Goal: Task Accomplishment & Management: Manage account settings

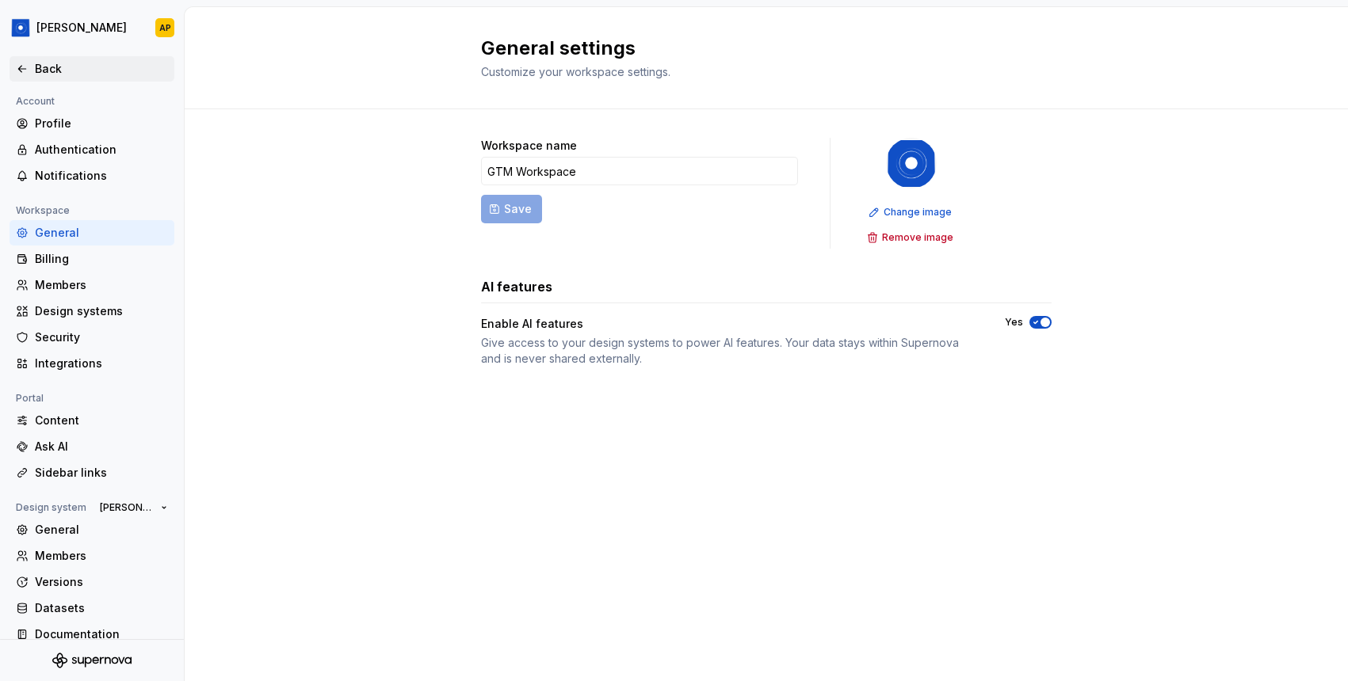
click at [27, 65] on icon at bounding box center [22, 69] width 13 height 13
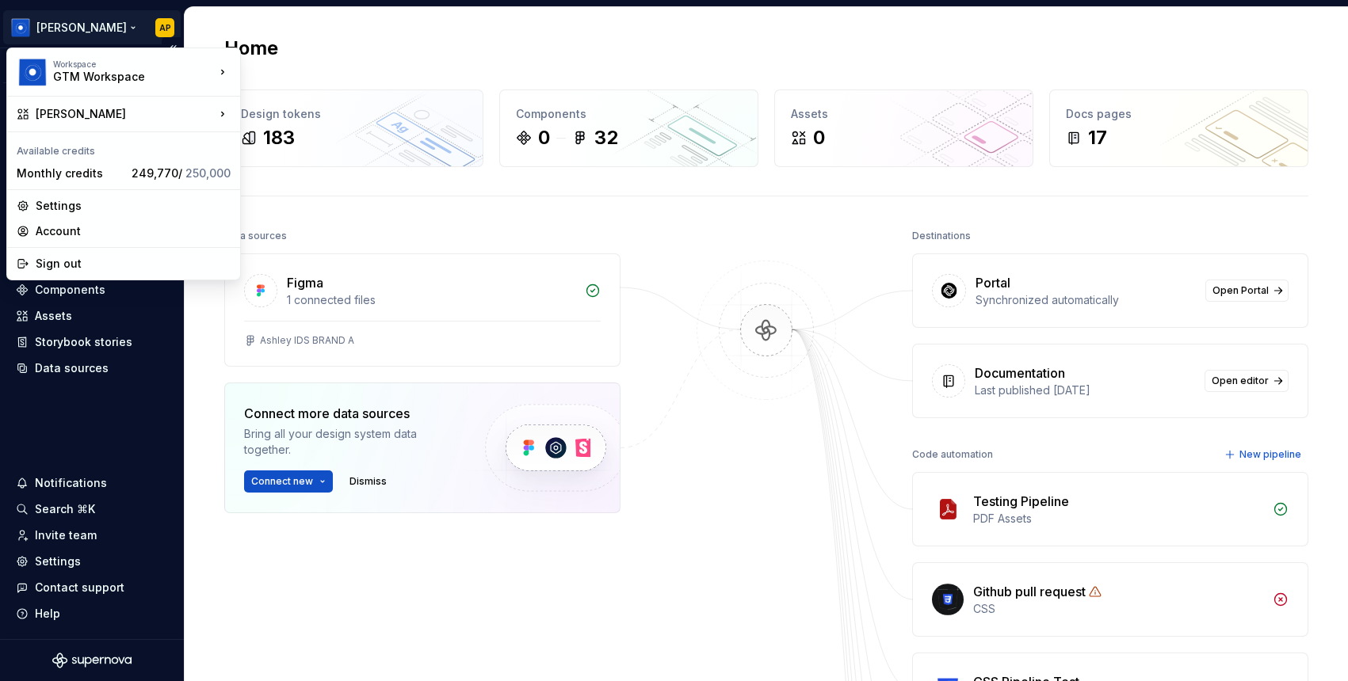
click at [93, 25] on html "Ashley Peña AP Version Current draft Home Documentation Analytics Code automati…" at bounding box center [674, 340] width 1348 height 681
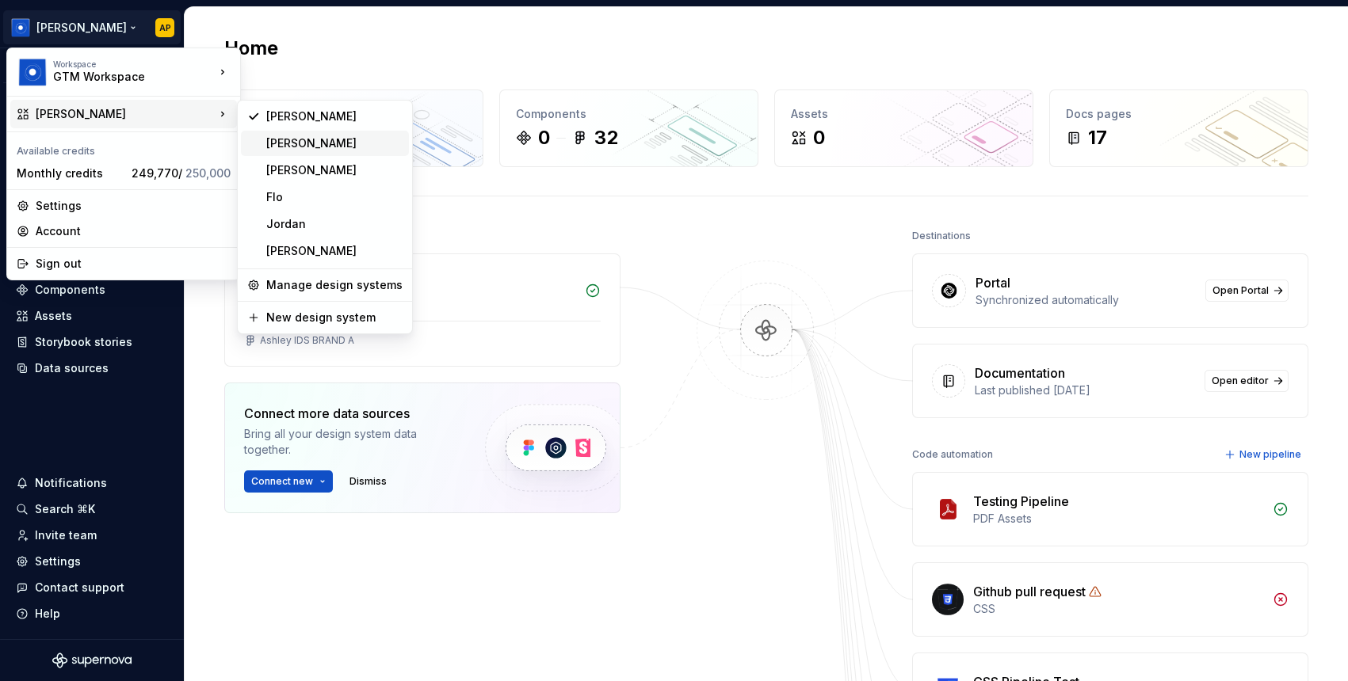
click at [331, 148] on div "Beatriz" at bounding box center [334, 143] width 136 height 16
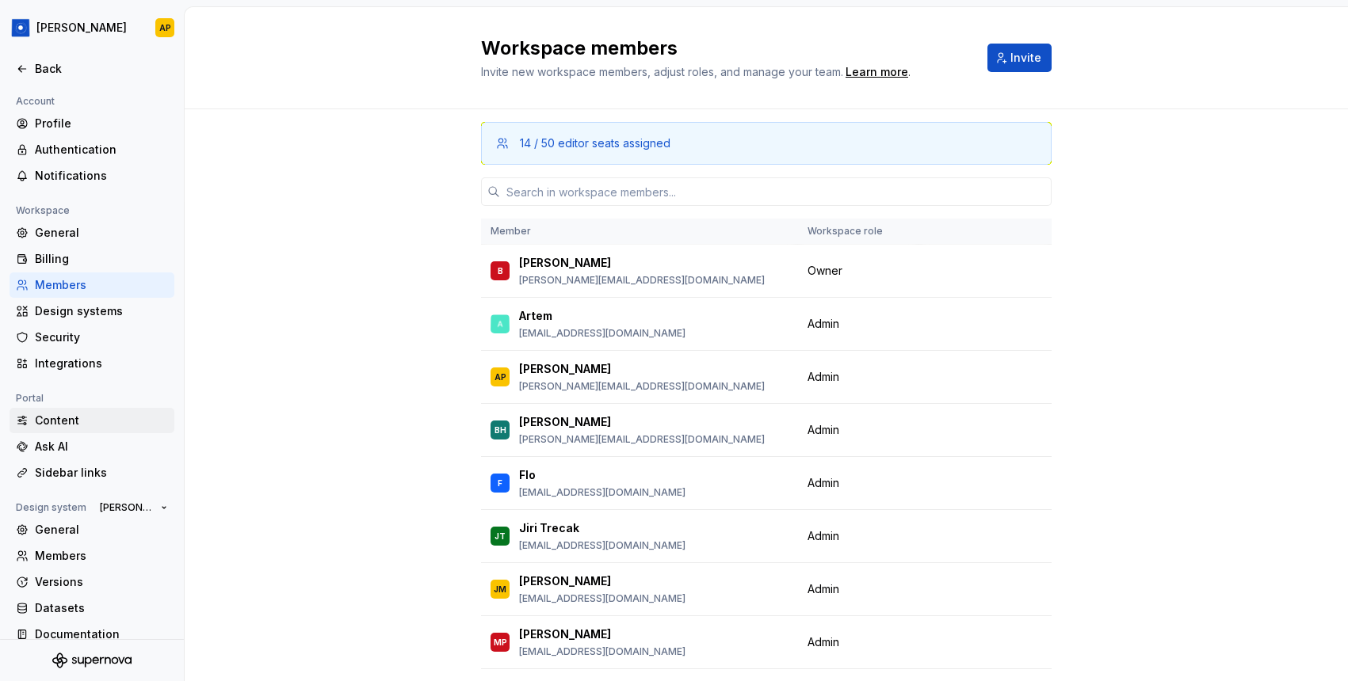
click at [55, 421] on div "Content" at bounding box center [101, 421] width 133 height 16
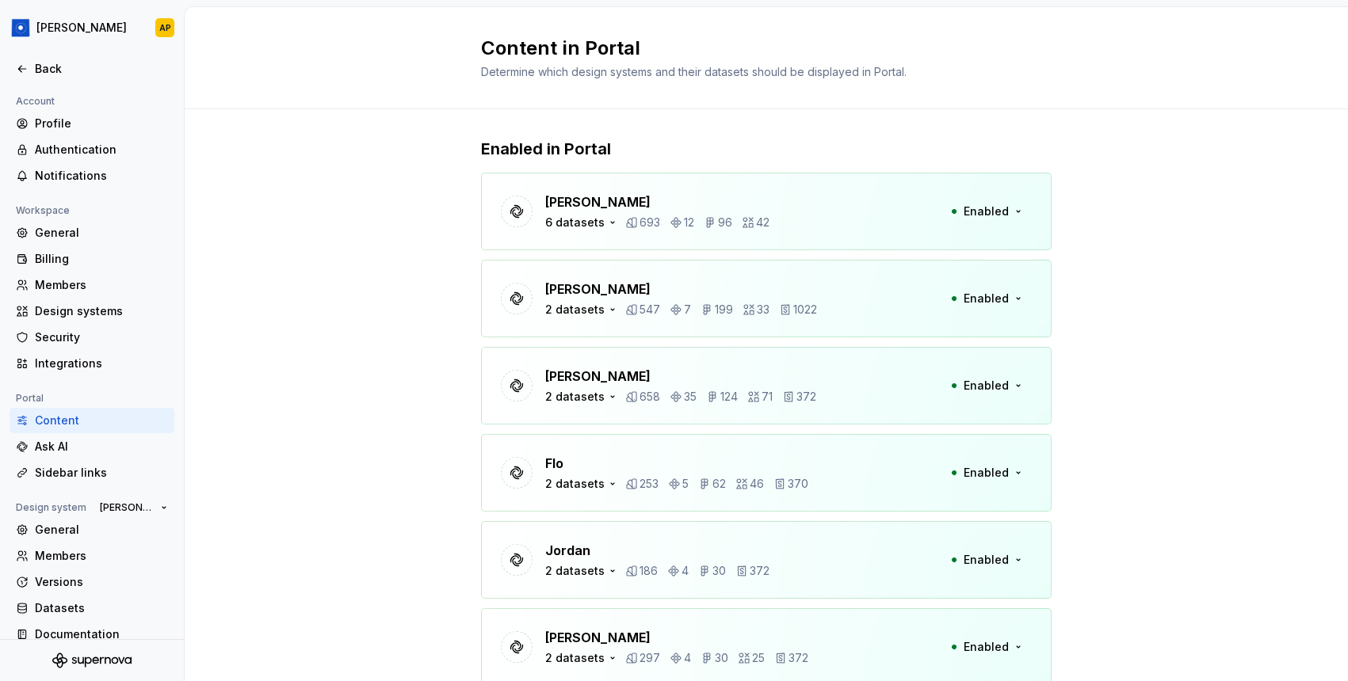
scroll to position [3, 0]
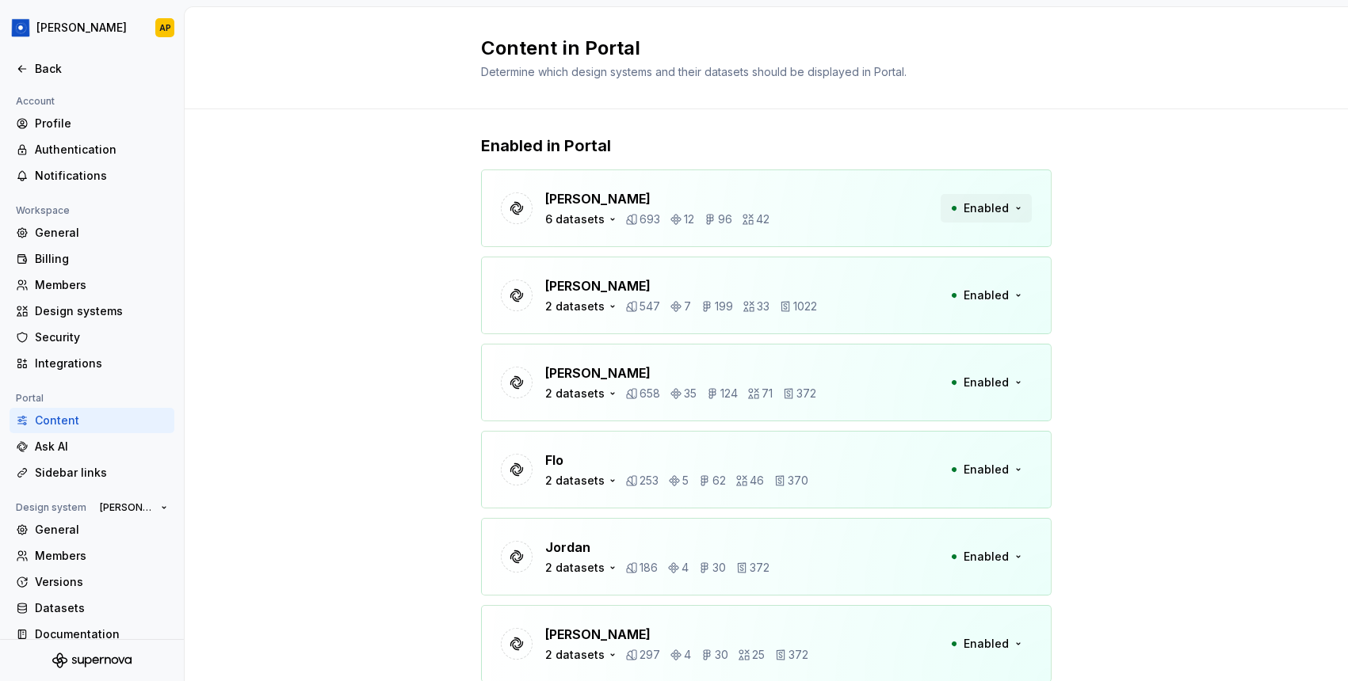
click at [1008, 207] on button "Enabled" at bounding box center [985, 208] width 91 height 29
click at [608, 213] on icon "button" at bounding box center [612, 219] width 13 height 13
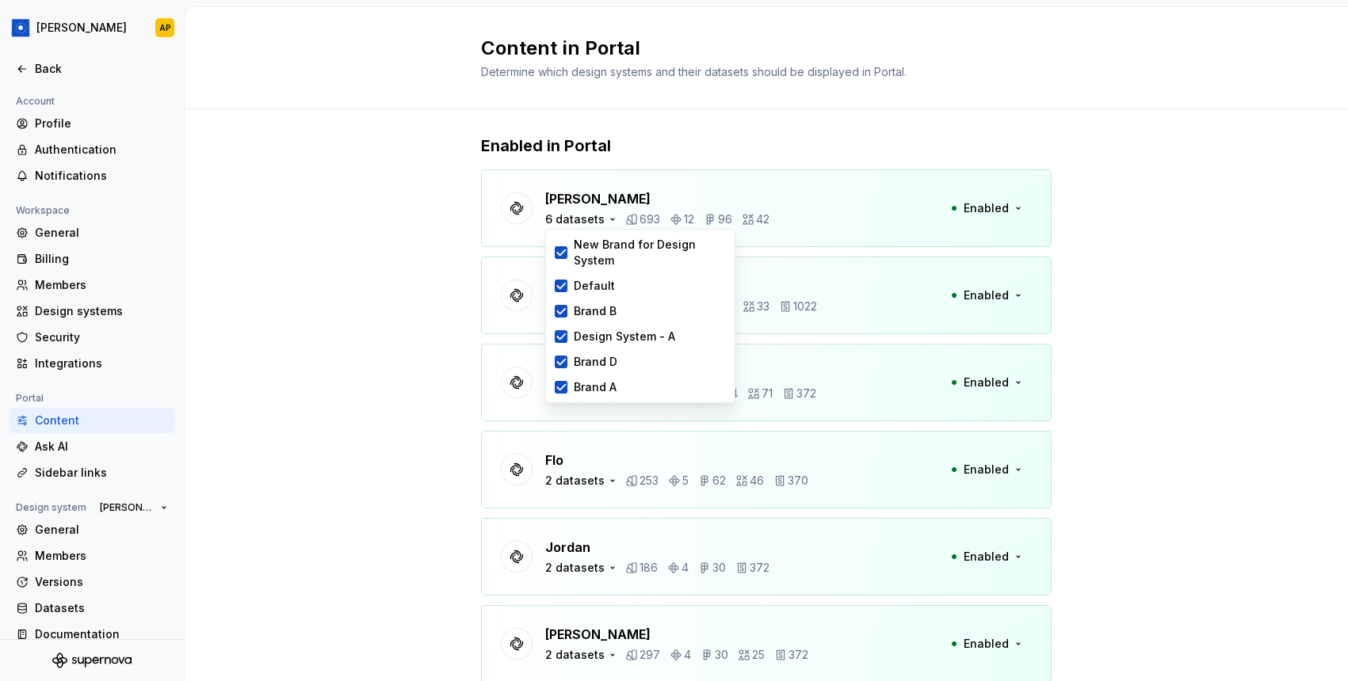
scroll to position [30, 0]
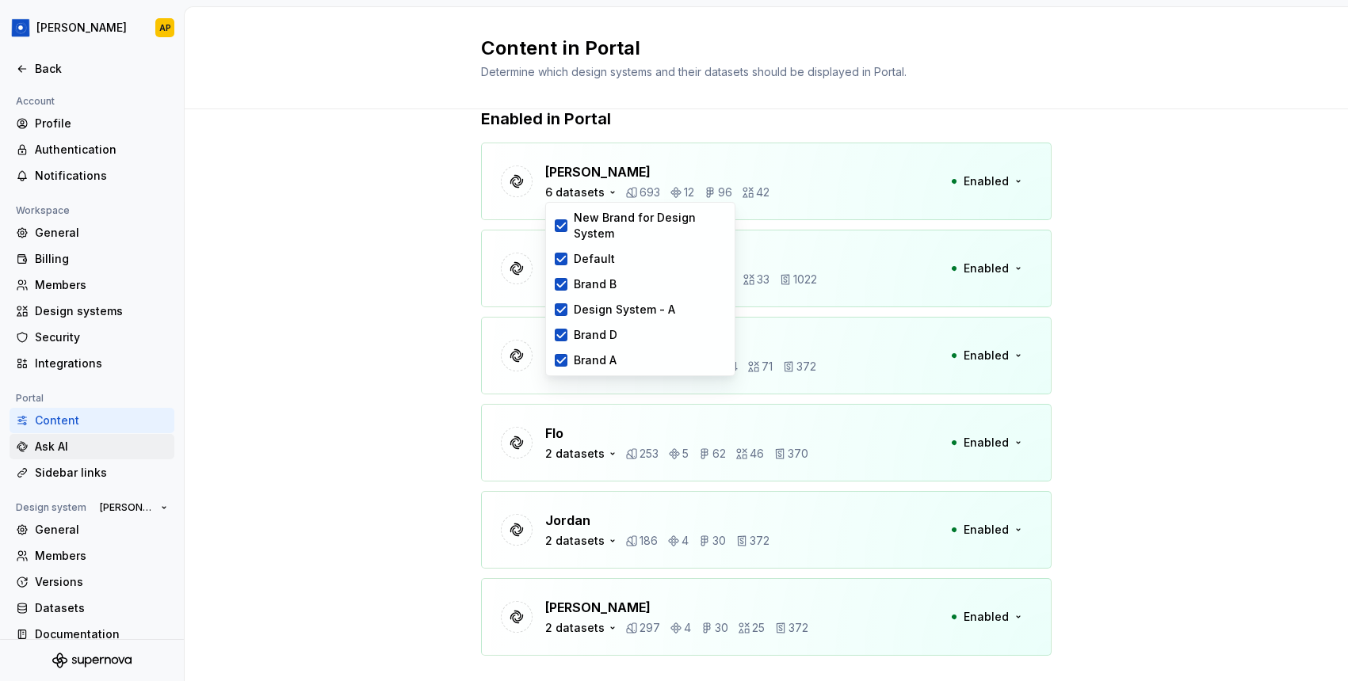
click at [52, 451] on div "Ask AI" at bounding box center [101, 447] width 133 height 16
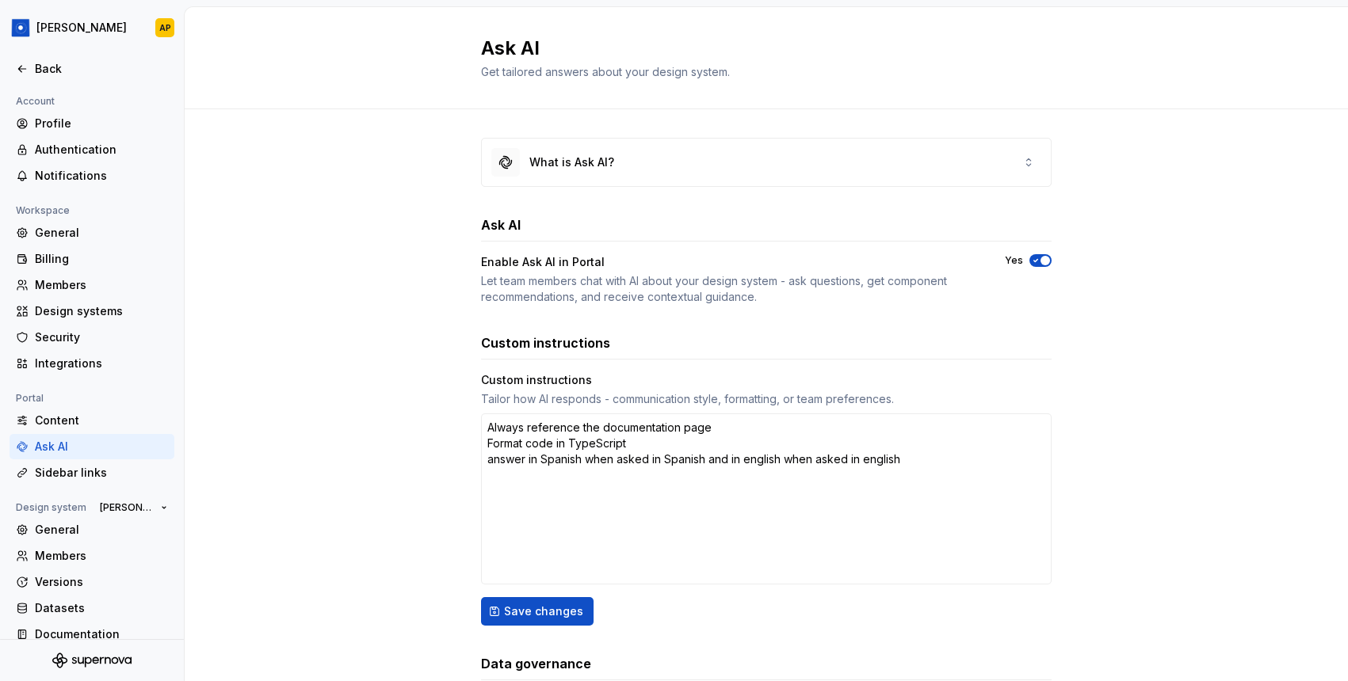
type textarea "*"
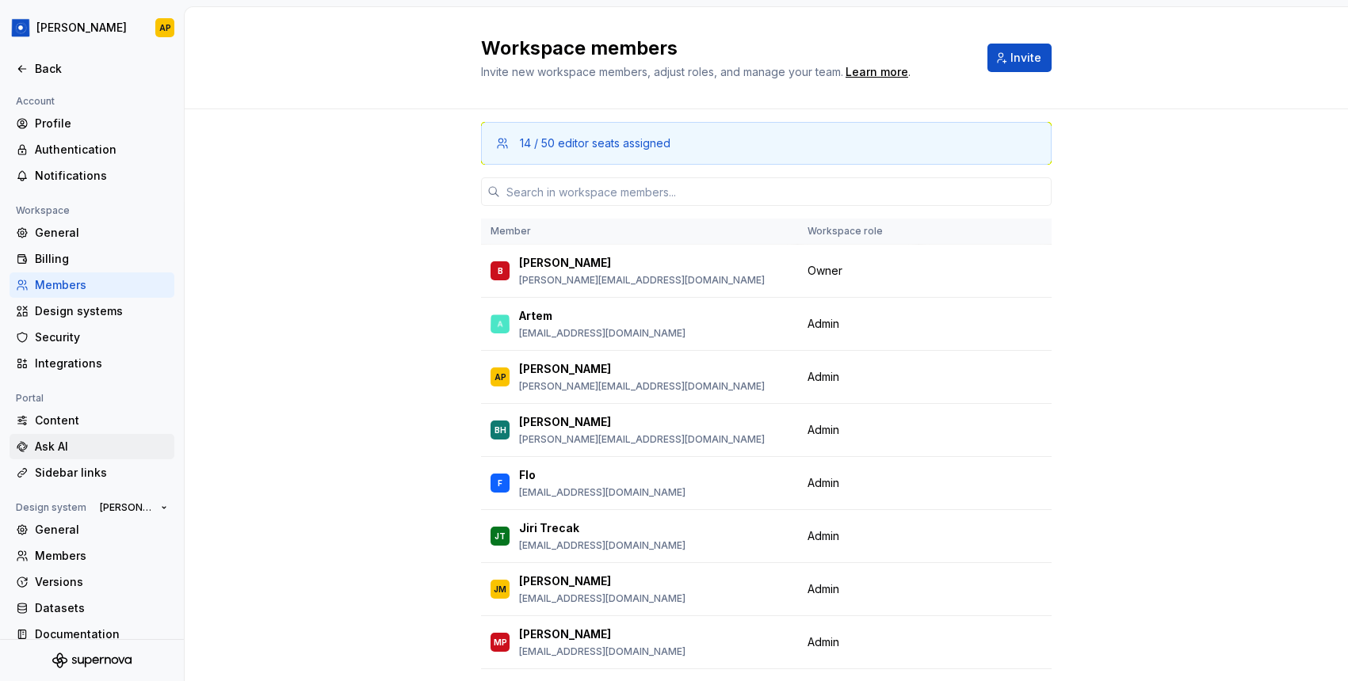
click at [85, 448] on div "Ask AI" at bounding box center [101, 447] width 133 height 16
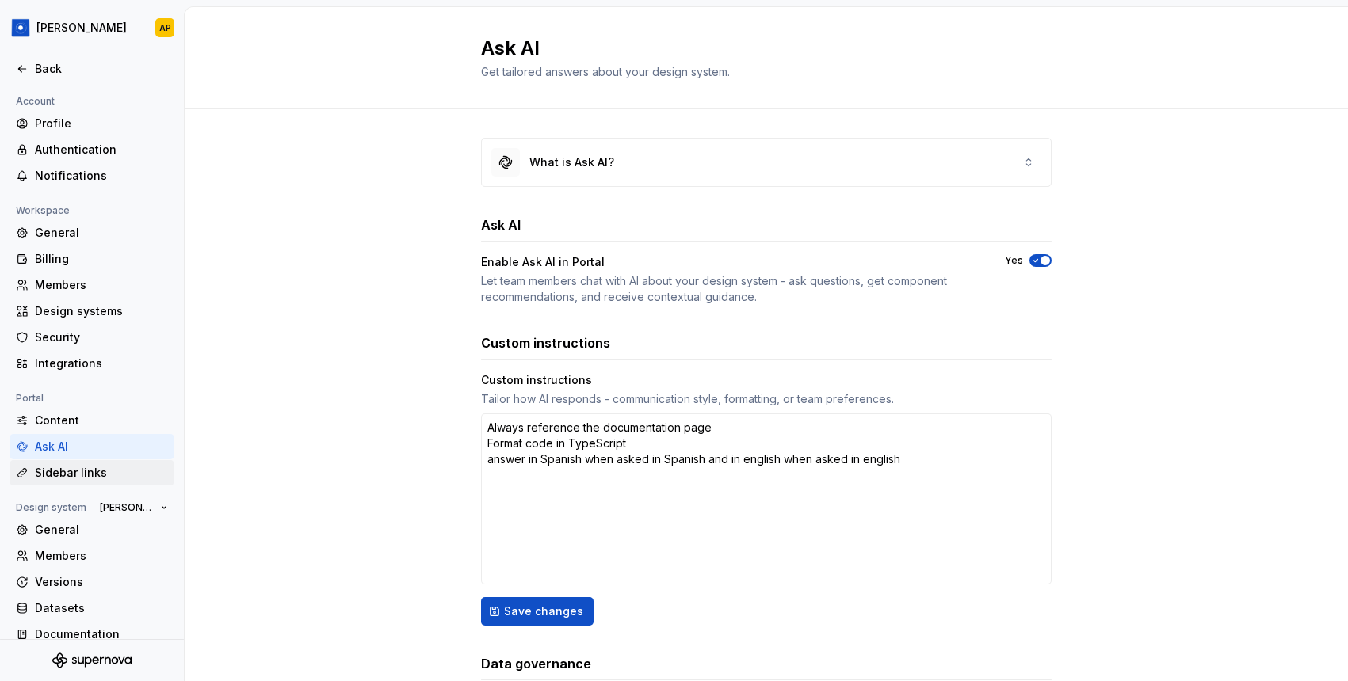
click at [84, 467] on div "Sidebar links" at bounding box center [101, 473] width 133 height 16
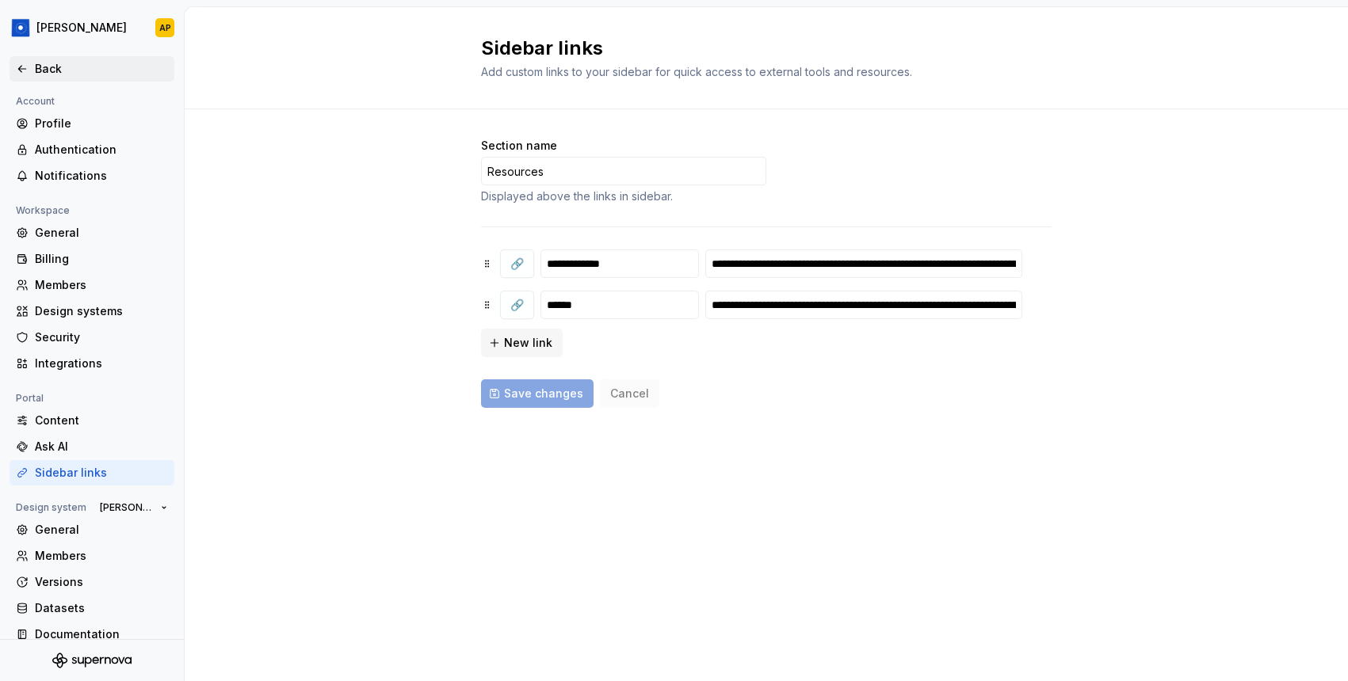
click at [43, 71] on div "Back" at bounding box center [101, 69] width 133 height 16
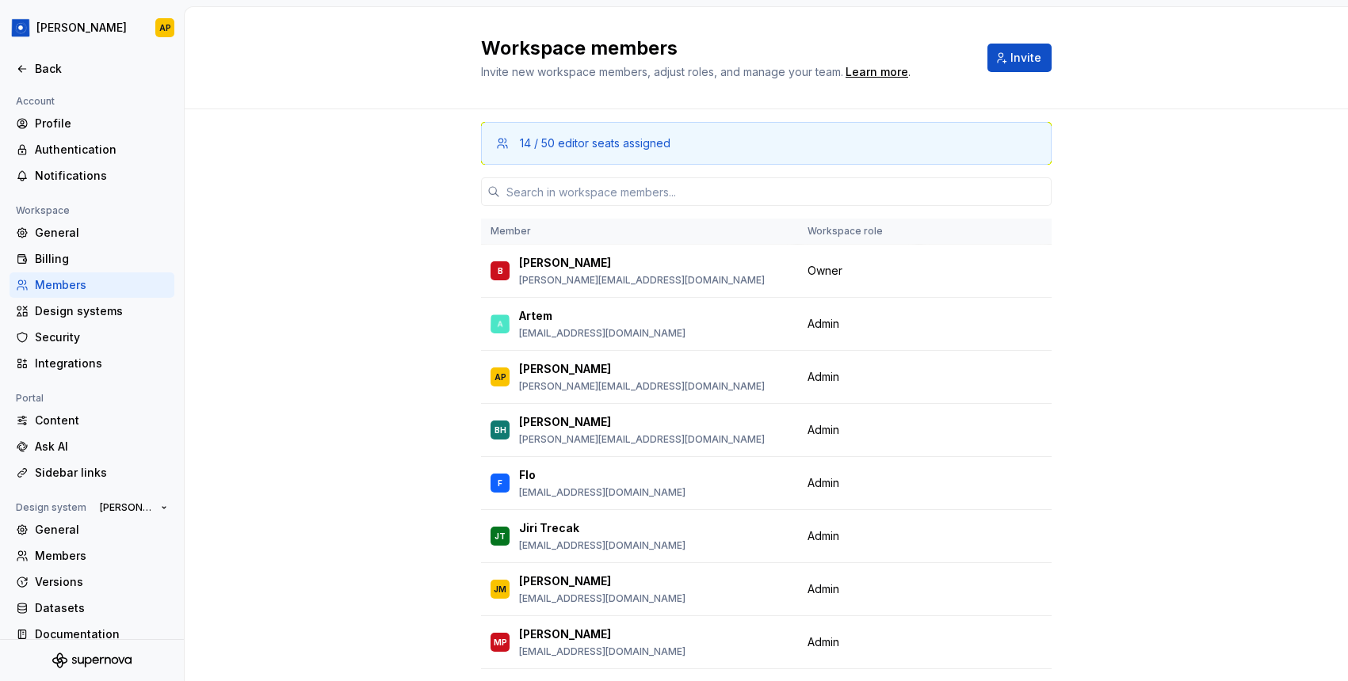
scroll to position [102, 0]
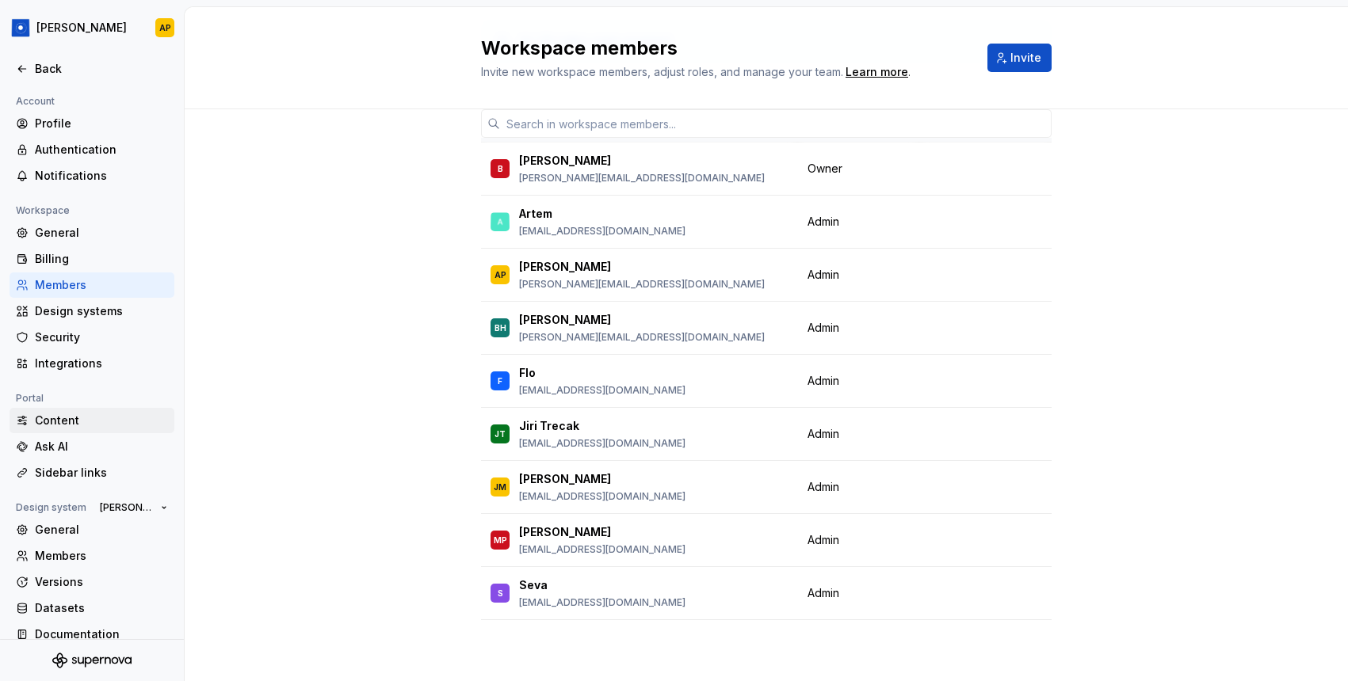
click at [46, 416] on div "Content" at bounding box center [101, 421] width 133 height 16
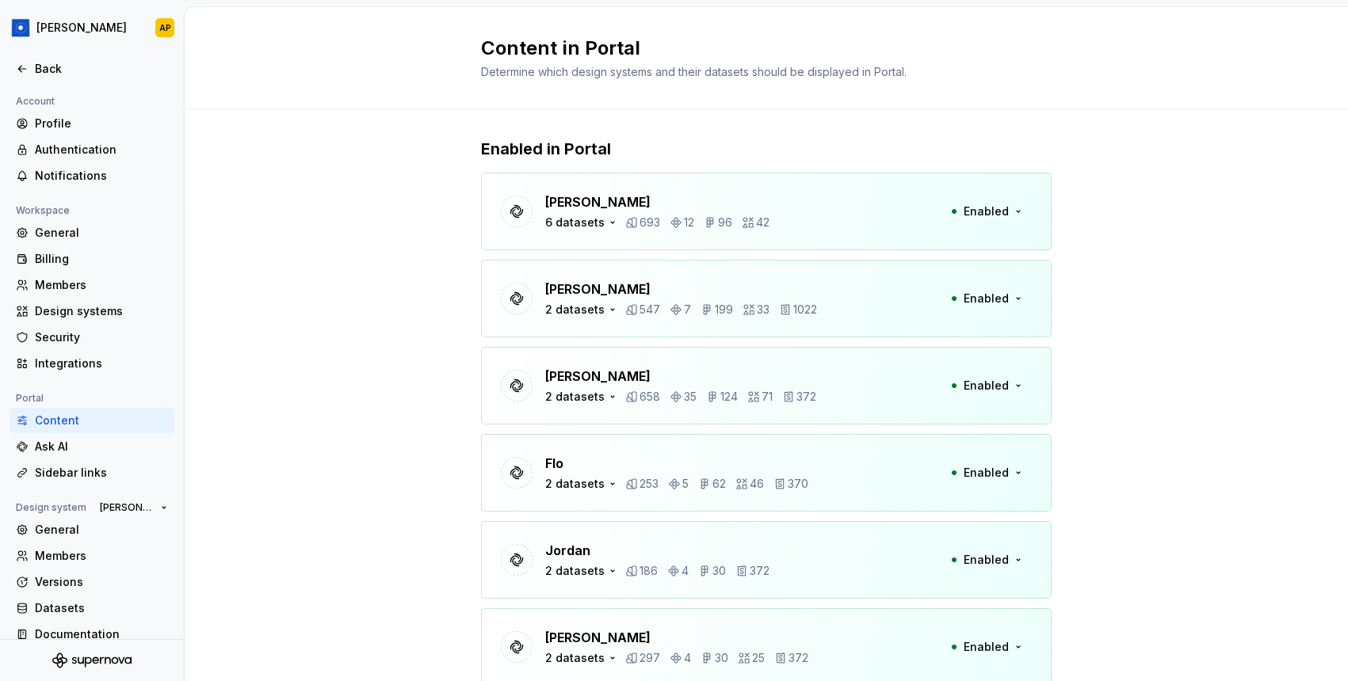
scroll to position [65, 0]
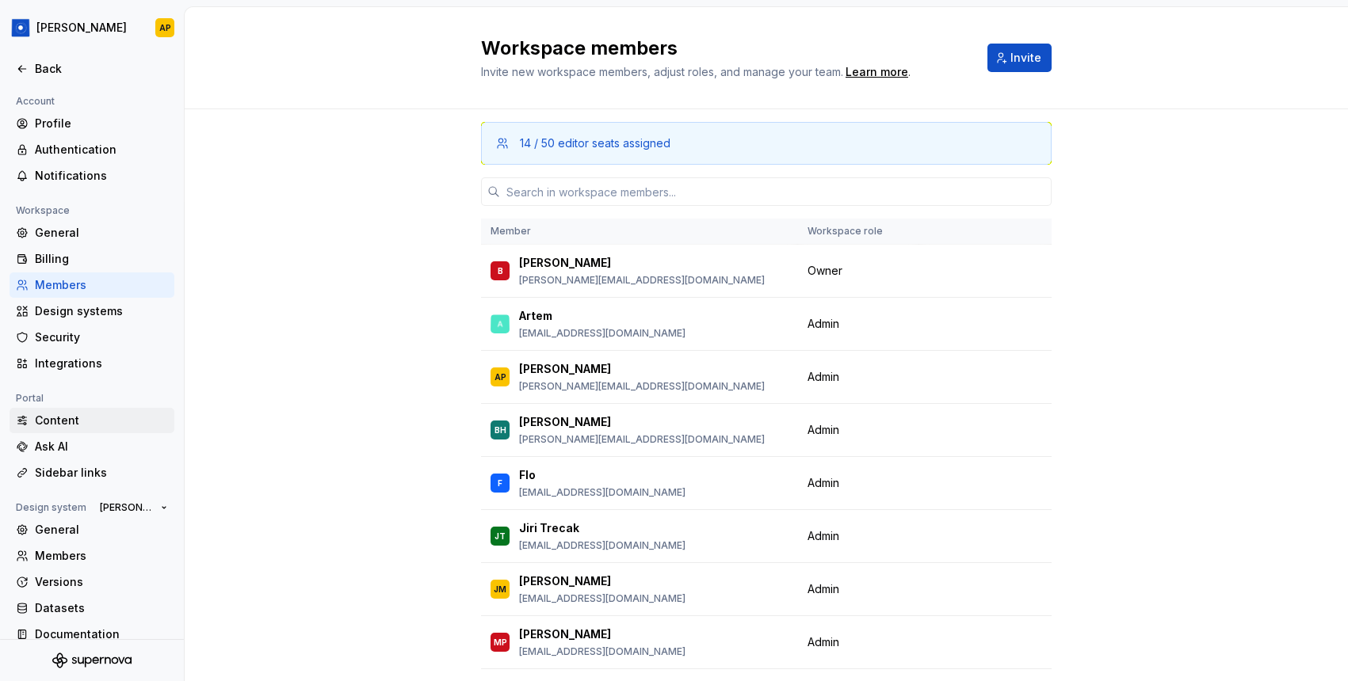
click at [63, 423] on div "Content" at bounding box center [101, 421] width 133 height 16
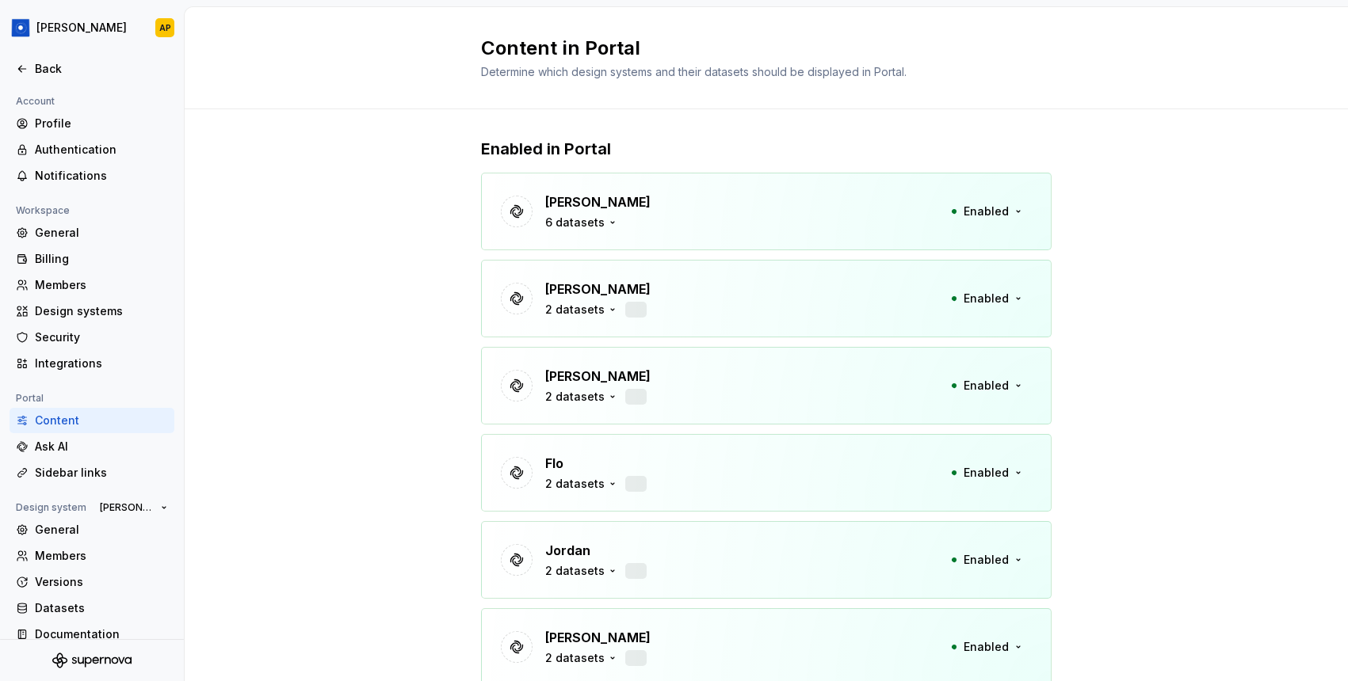
scroll to position [65, 0]
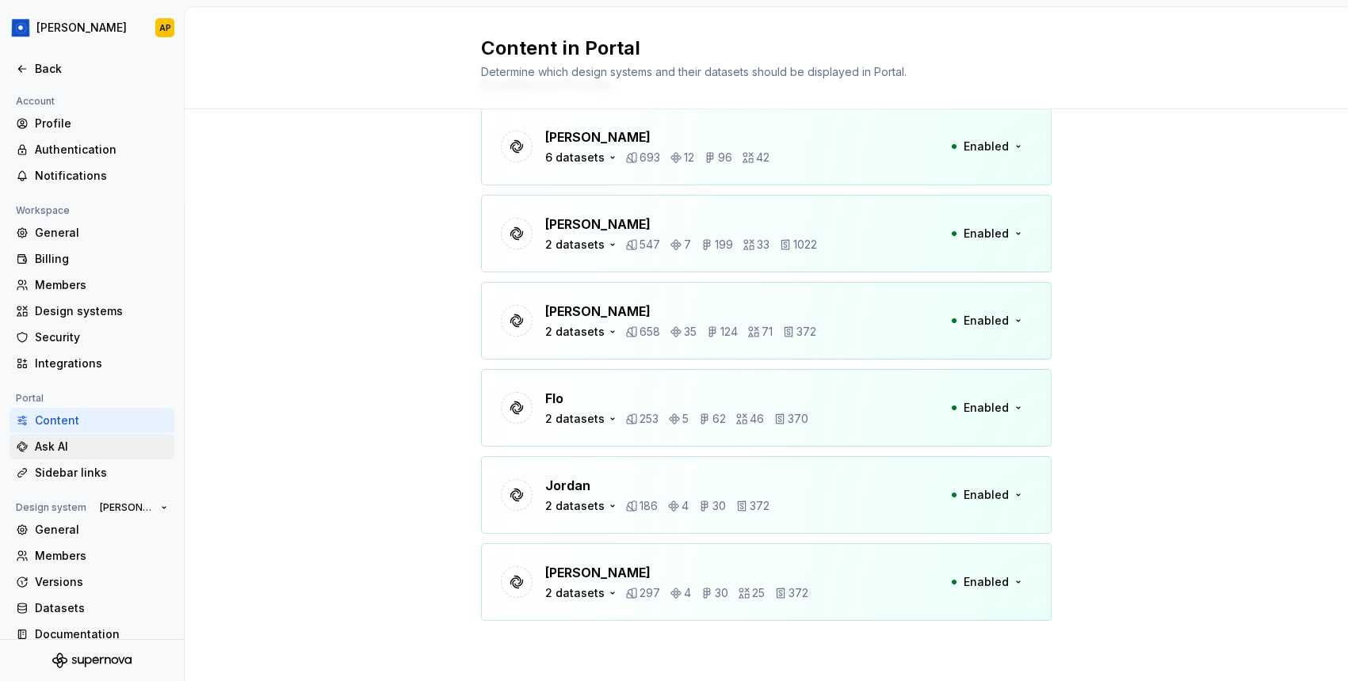
click at [53, 443] on div "Ask AI" at bounding box center [101, 447] width 133 height 16
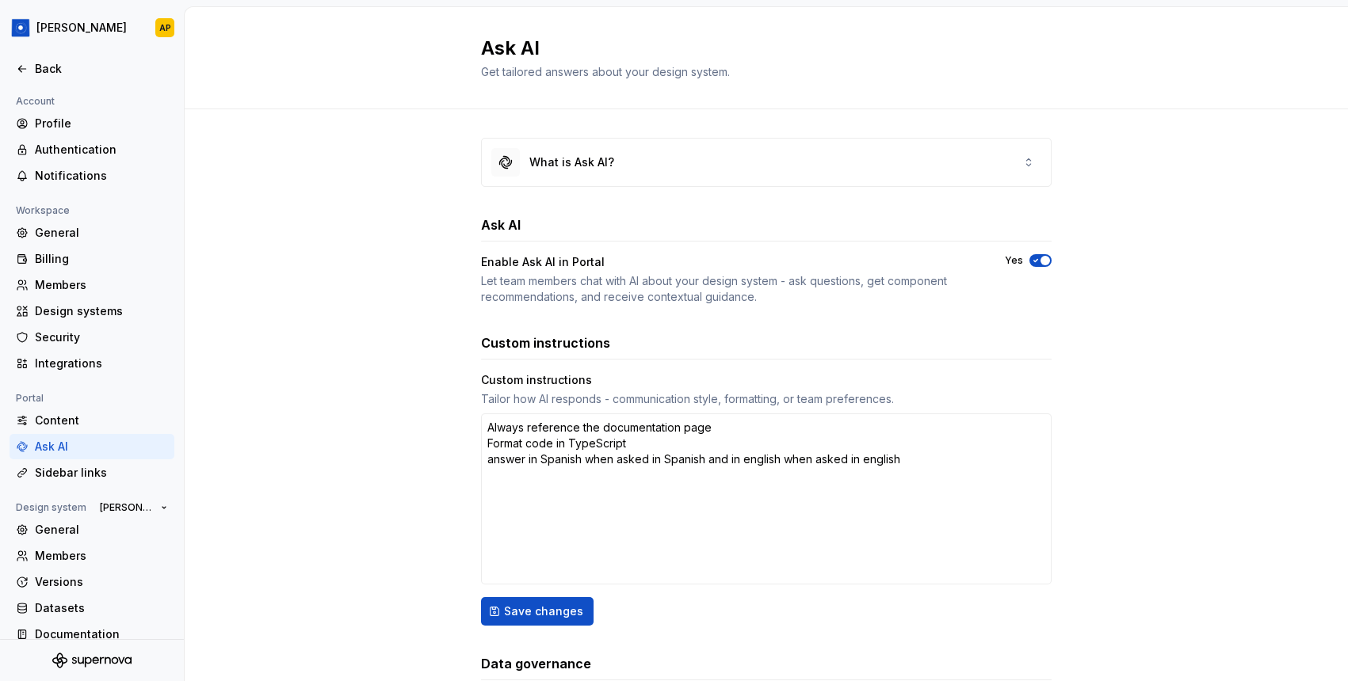
scroll to position [107, 0]
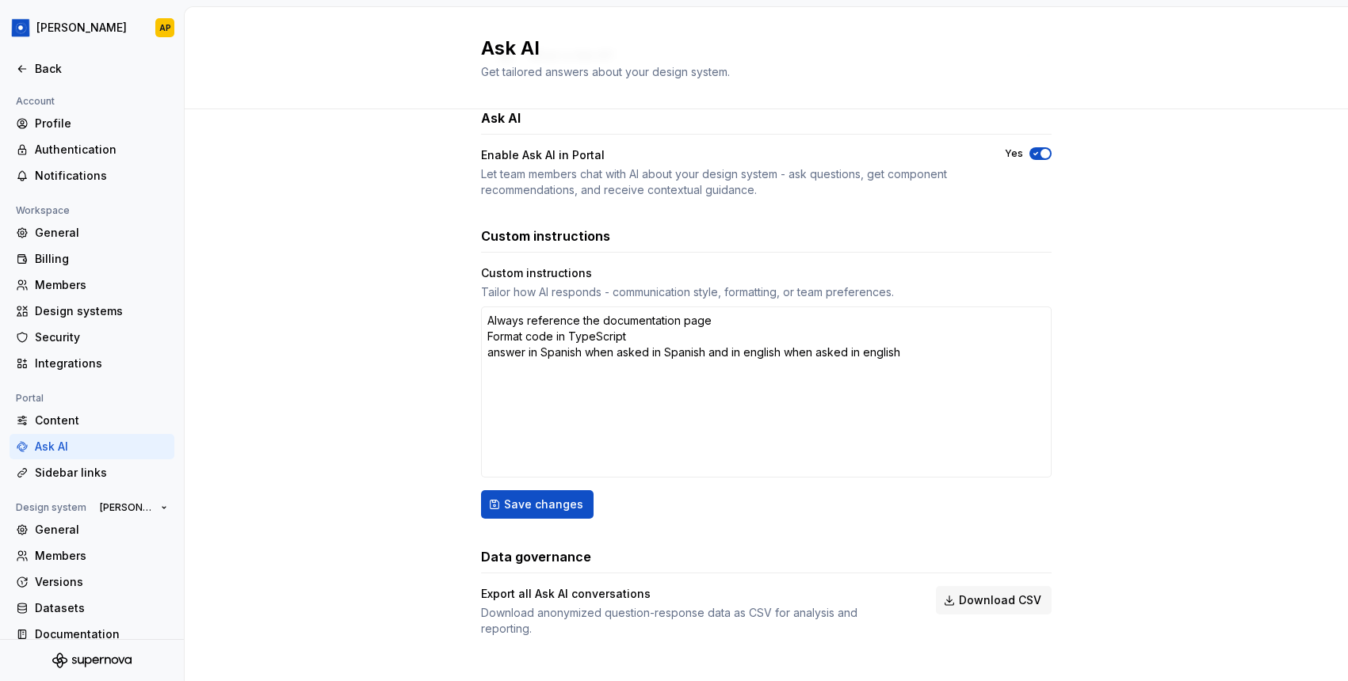
type textarea "*"
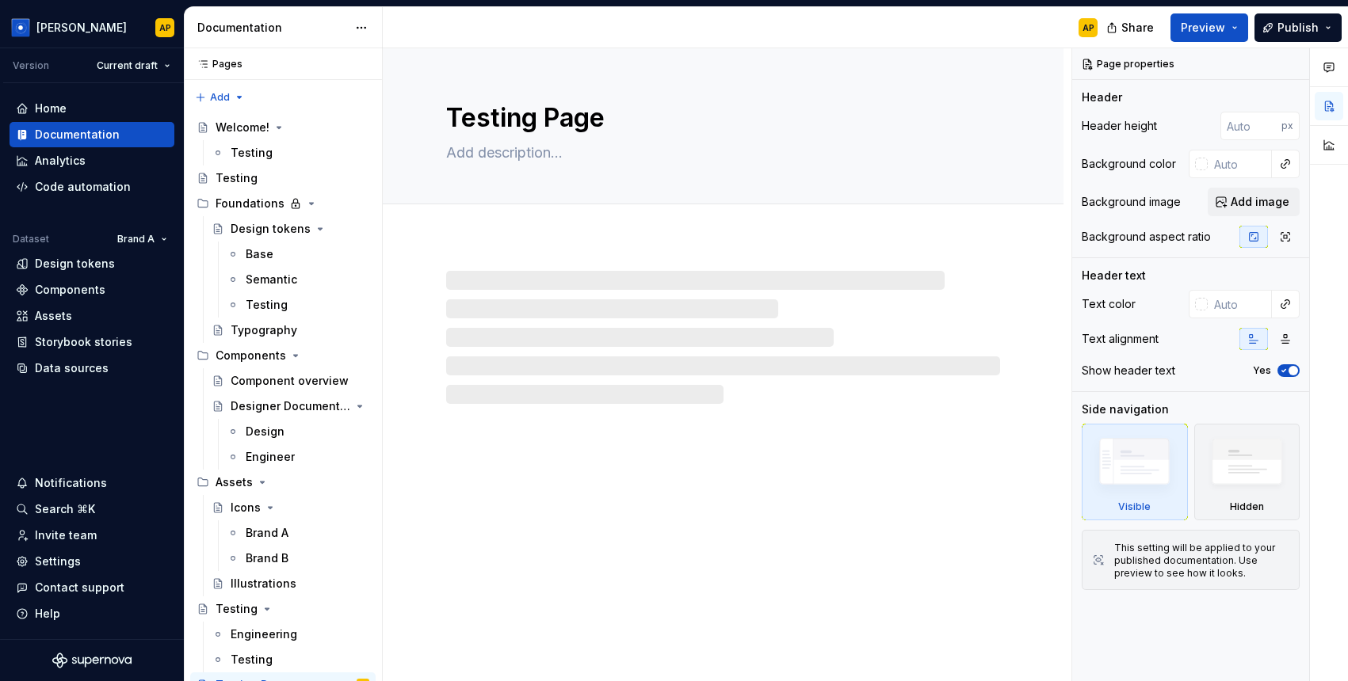
type textarea "*"
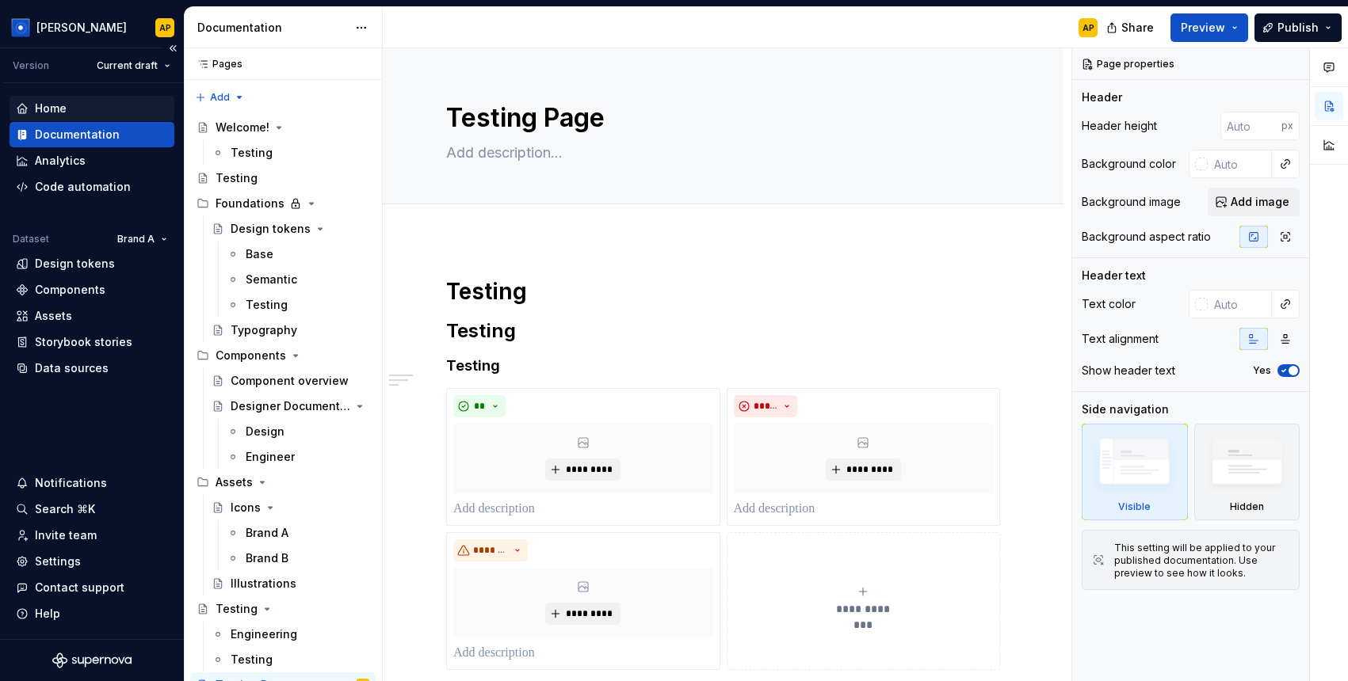
click at [46, 96] on div "Home" at bounding box center [92, 108] width 165 height 25
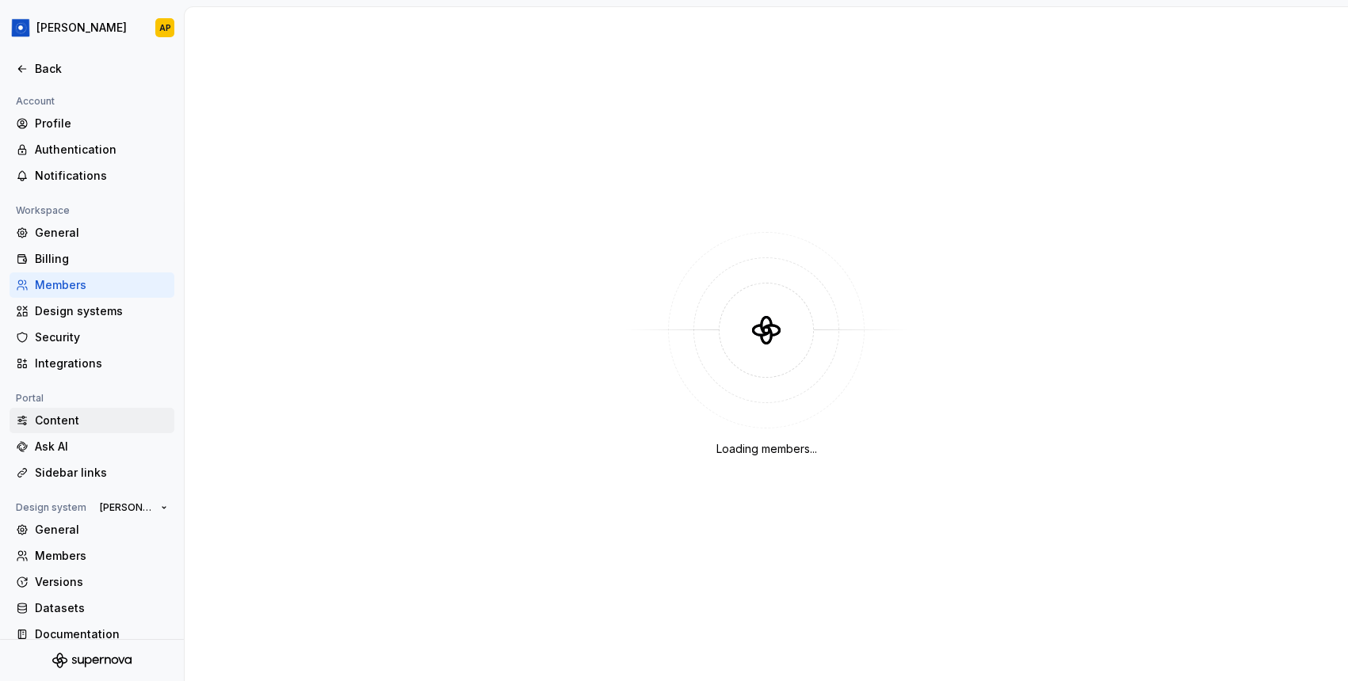
click at [32, 423] on div "Content" at bounding box center [92, 421] width 152 height 16
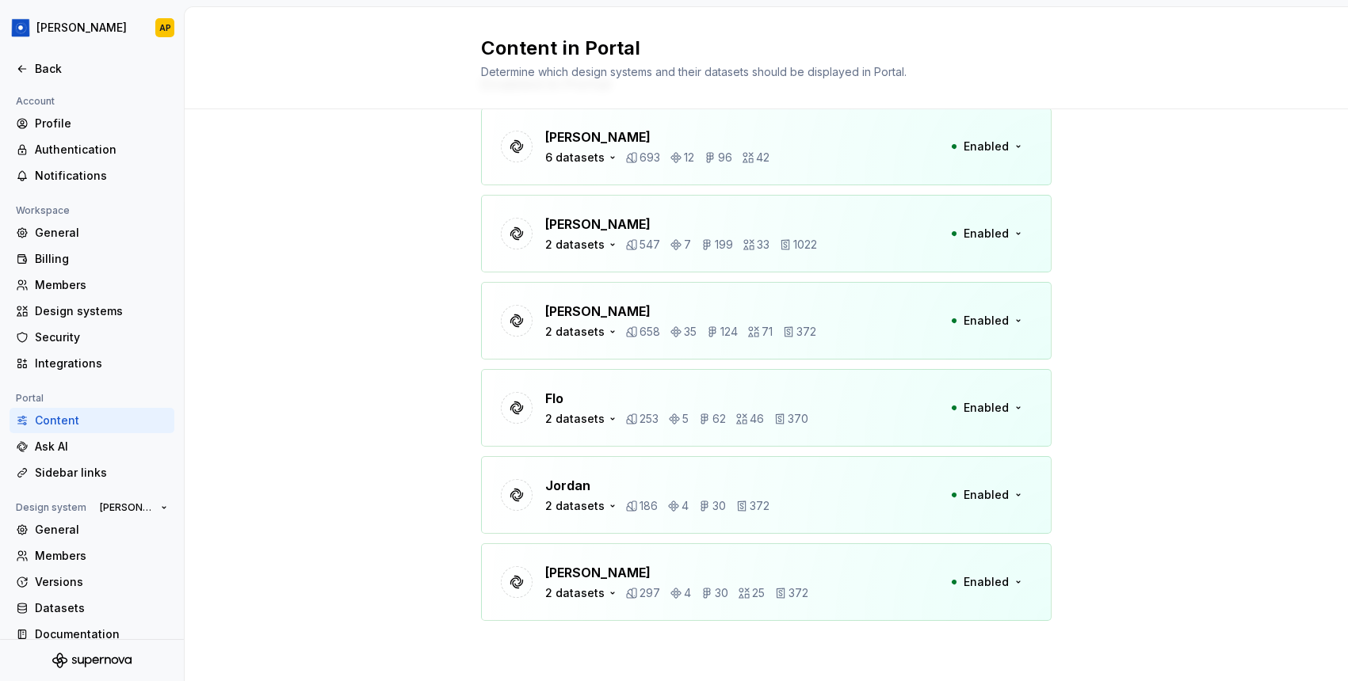
scroll to position [5, 0]
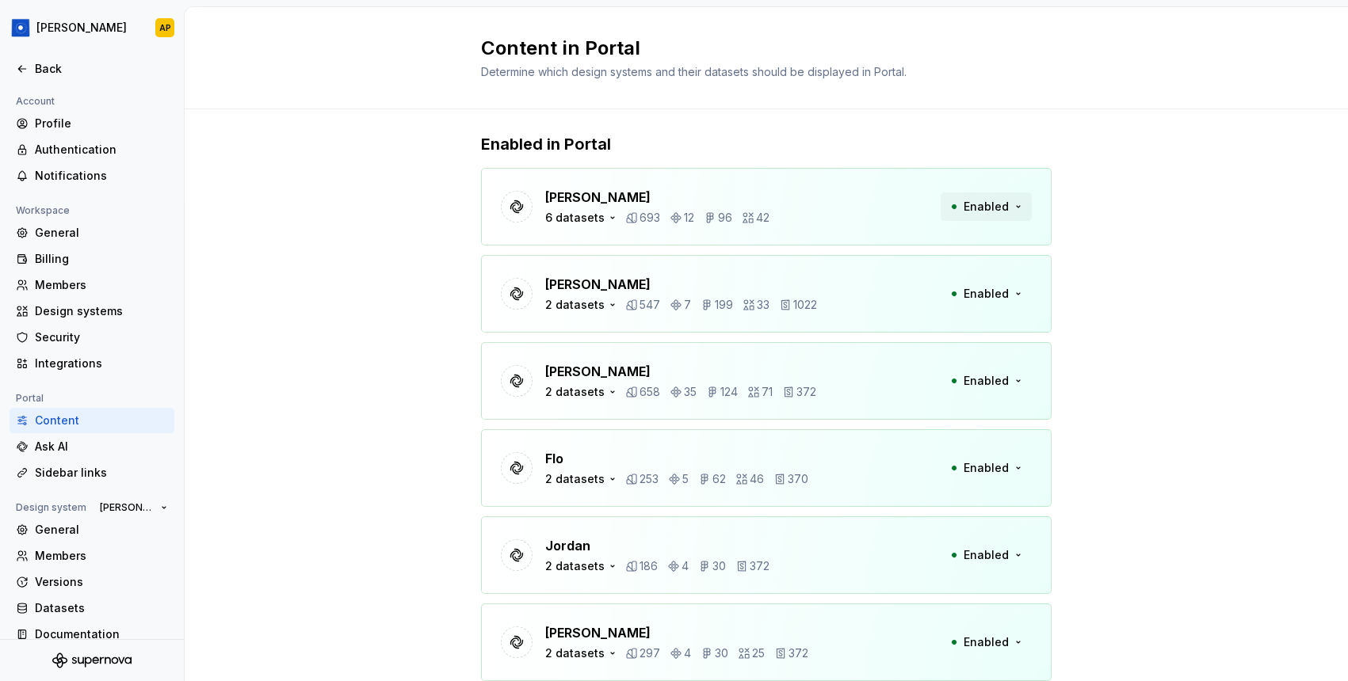
click at [1005, 205] on span "Enabled" at bounding box center [985, 207] width 45 height 16
click at [595, 285] on p "[PERSON_NAME]" at bounding box center [681, 284] width 272 height 19
click at [591, 215] on div "6 datasets" at bounding box center [574, 218] width 59 height 16
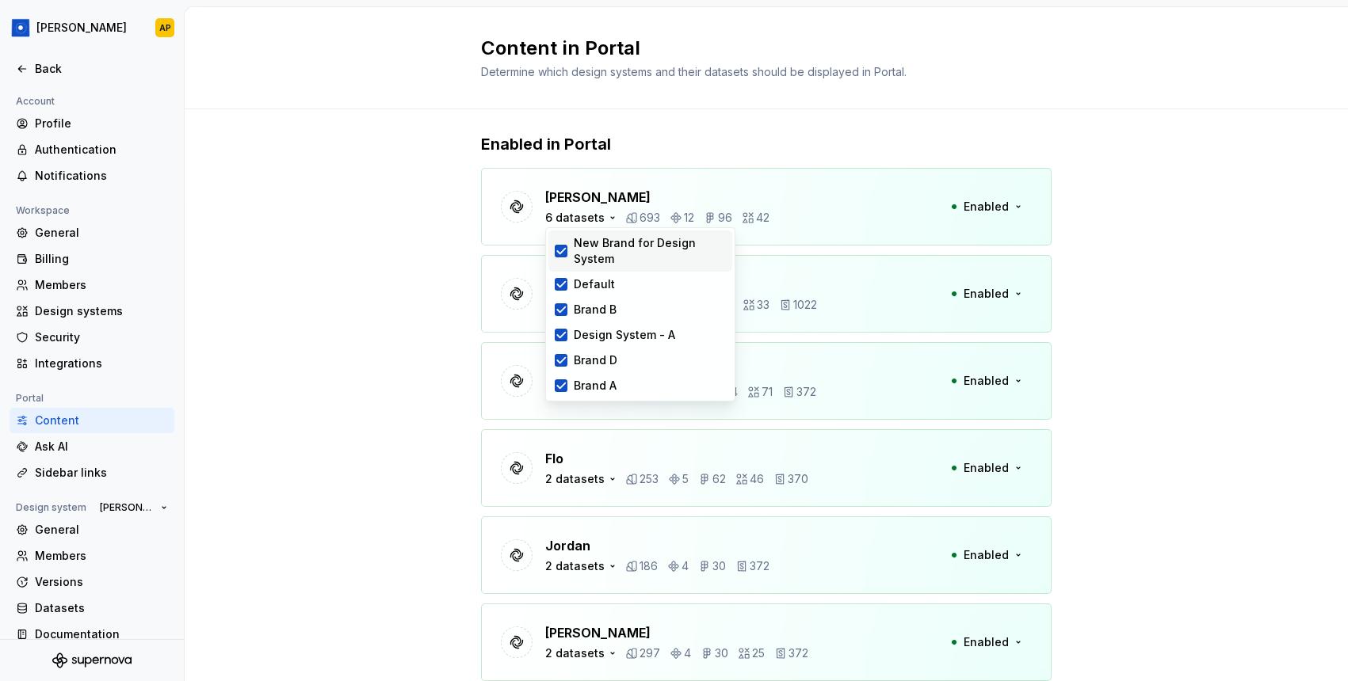
click at [560, 245] on icon at bounding box center [561, 251] width 13 height 13
click at [562, 285] on icon at bounding box center [561, 285] width 8 height 6
click at [562, 305] on icon at bounding box center [561, 309] width 13 height 13
click at [557, 356] on icon at bounding box center [561, 360] width 13 height 13
click at [559, 383] on icon at bounding box center [561, 385] width 13 height 13
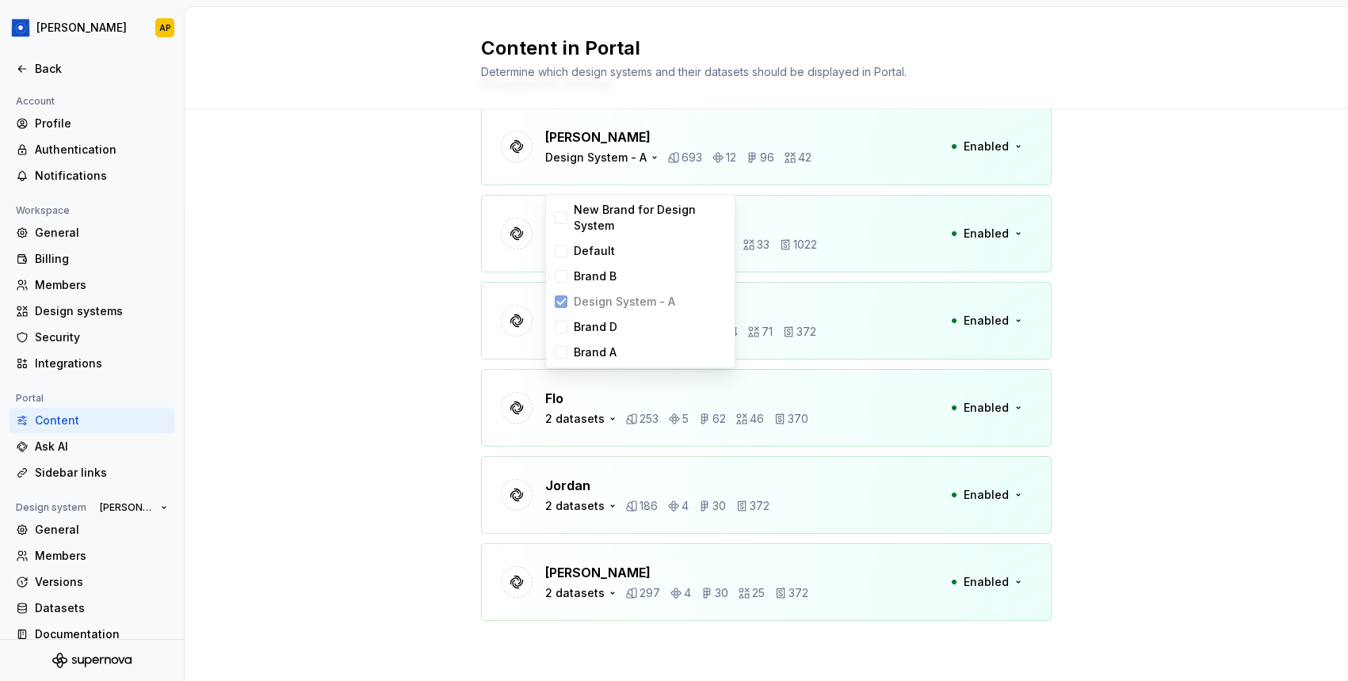
scroll to position [0, 0]
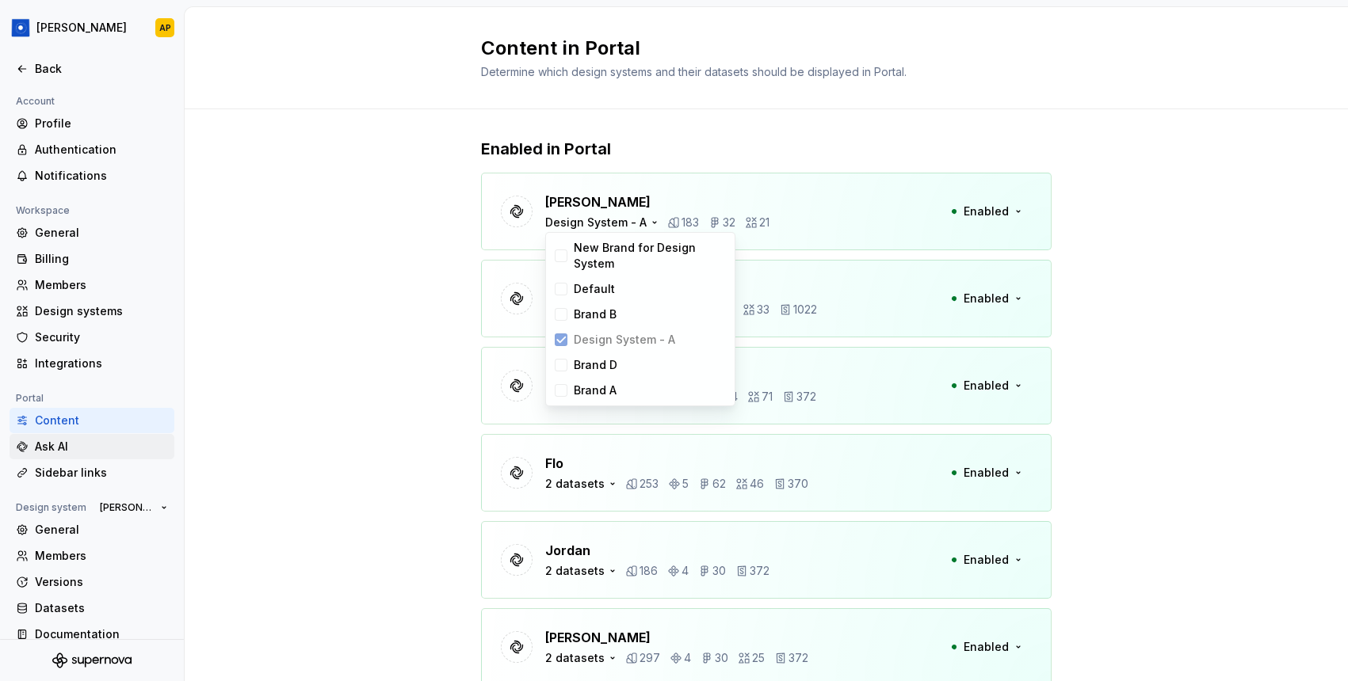
click at [57, 444] on div "Ask AI" at bounding box center [101, 447] width 133 height 16
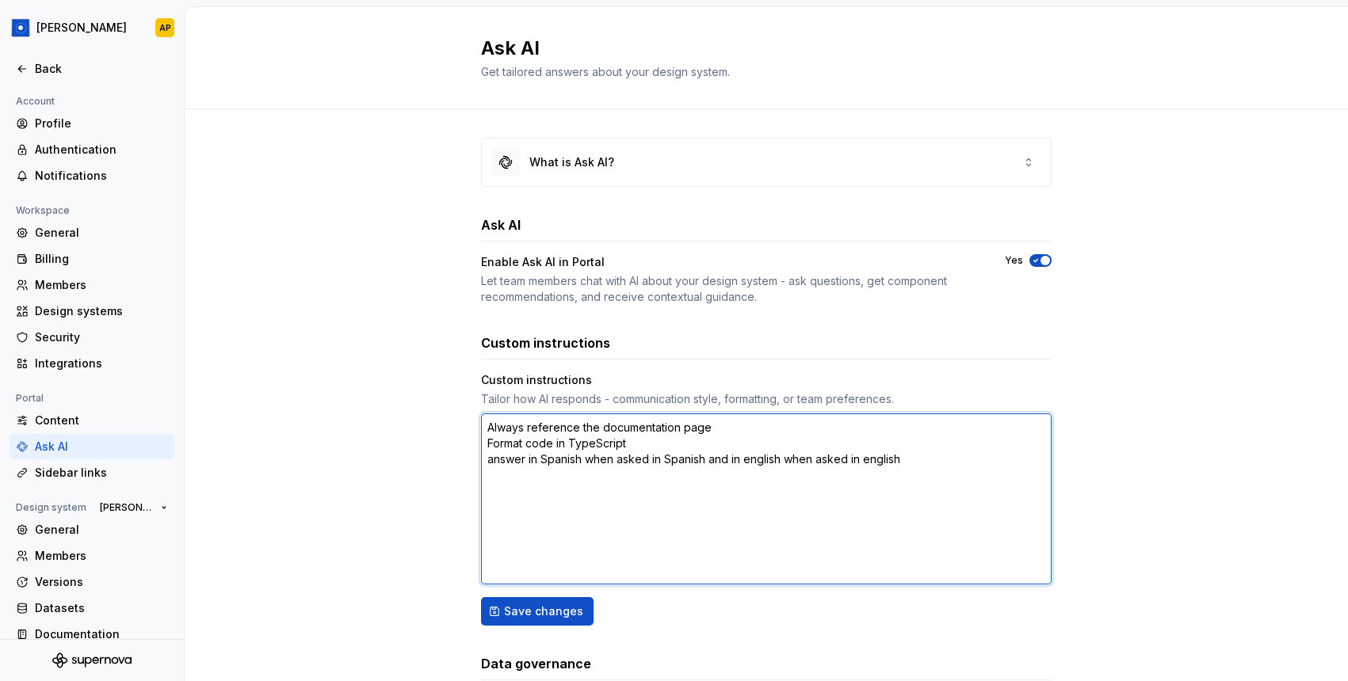
drag, startPoint x: 674, startPoint y: 441, endPoint x: 574, endPoint y: 441, distance: 100.6
click at [573, 441] on textarea "Always reference the documentation page Format code in TypeScript answer in Spa…" at bounding box center [766, 499] width 570 height 171
drag, startPoint x: 569, startPoint y: 440, endPoint x: 628, endPoint y: 448, distance: 59.9
click at [628, 448] on textarea "Always reference the documentation page Format code in TypeScript answer in Spa…" at bounding box center [766, 499] width 570 height 171
type textarea "*"
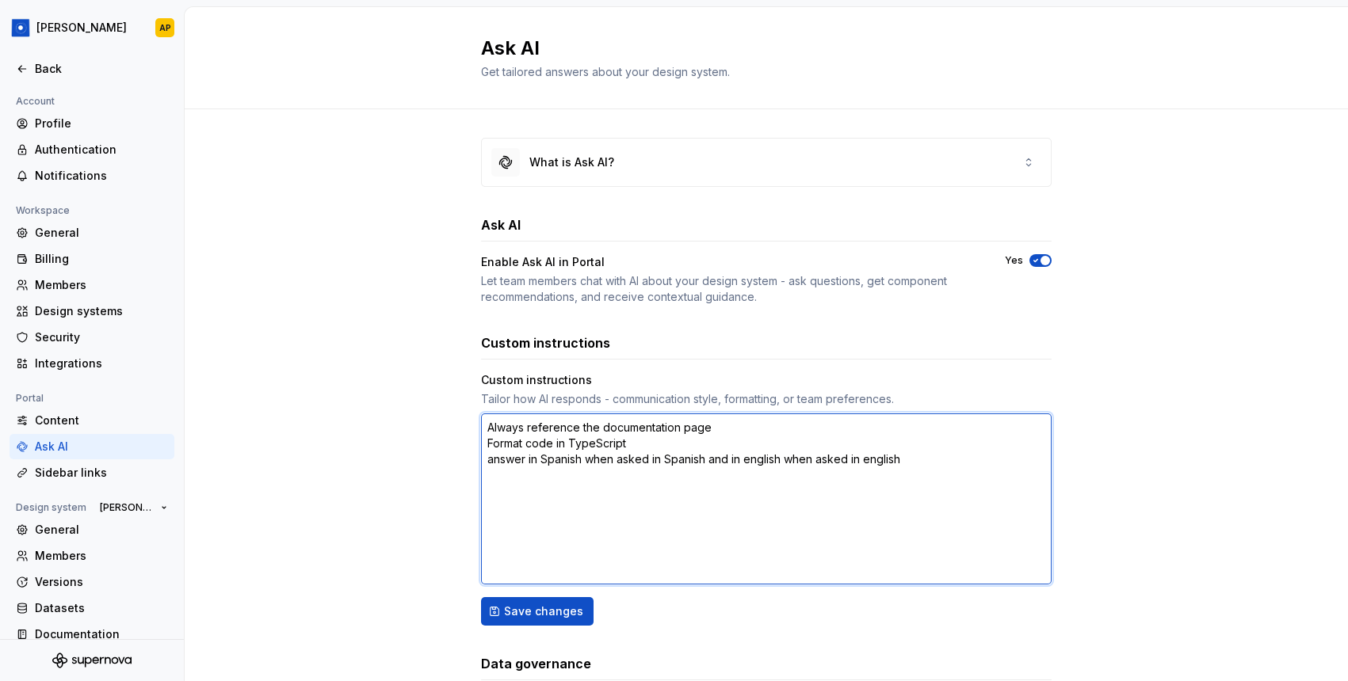
type textarea "Always reference the documentation page Format code in C answer in Spanish when…"
type textarea "*"
type textarea "Always reference the documentation page Format code in CS answer in Spanish whe…"
type textarea "*"
type textarea "Always reference the documentation page Format code in CSS answer in Spanish wh…"
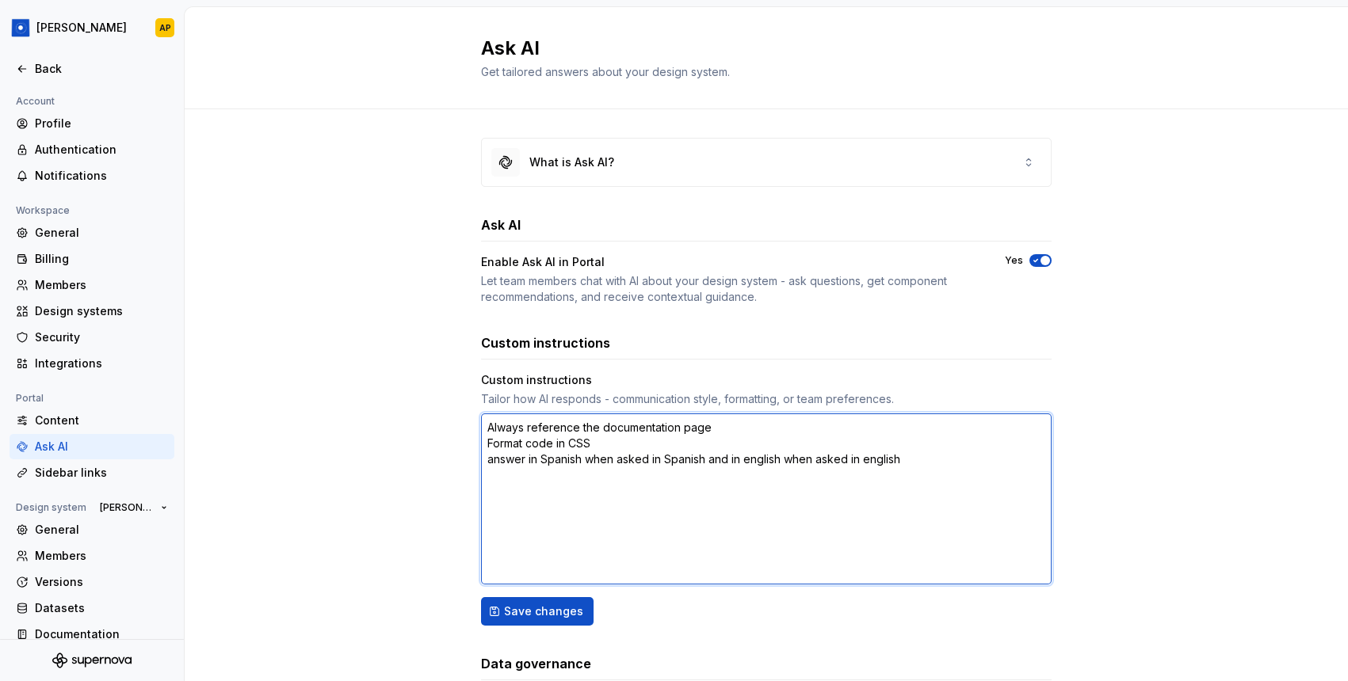
type textarea "*"
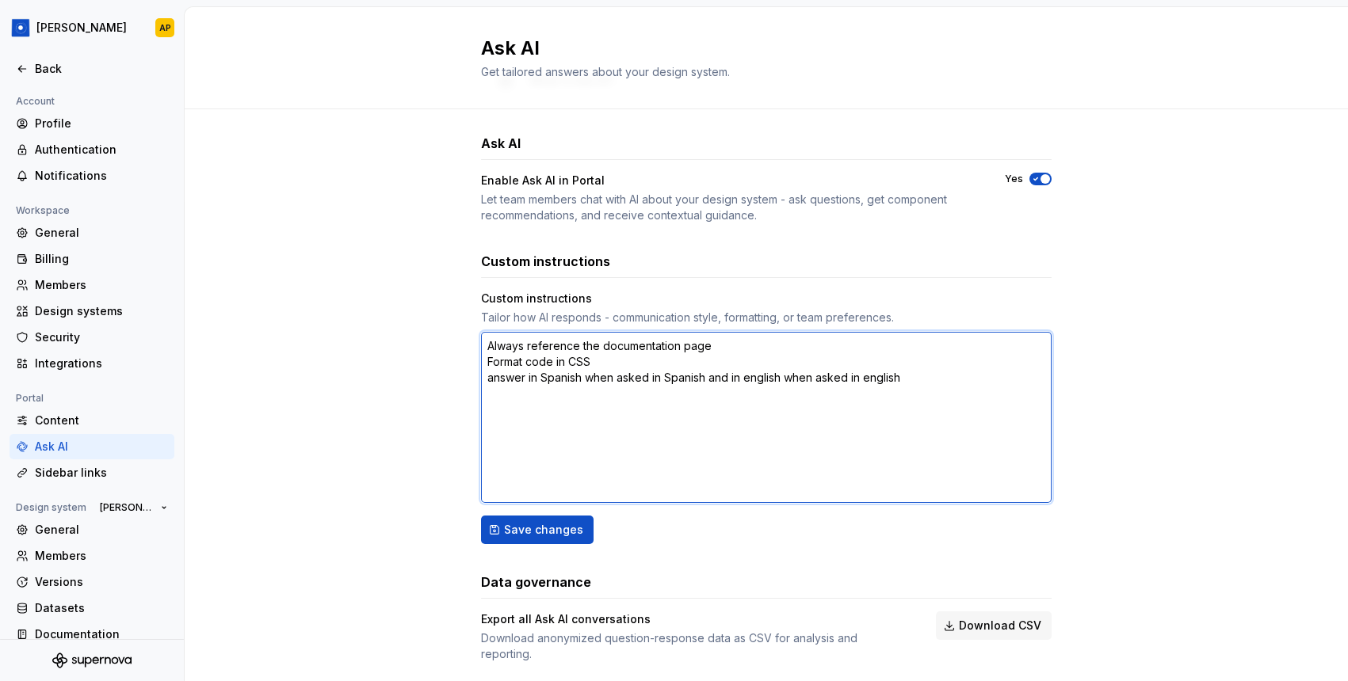
scroll to position [107, 0]
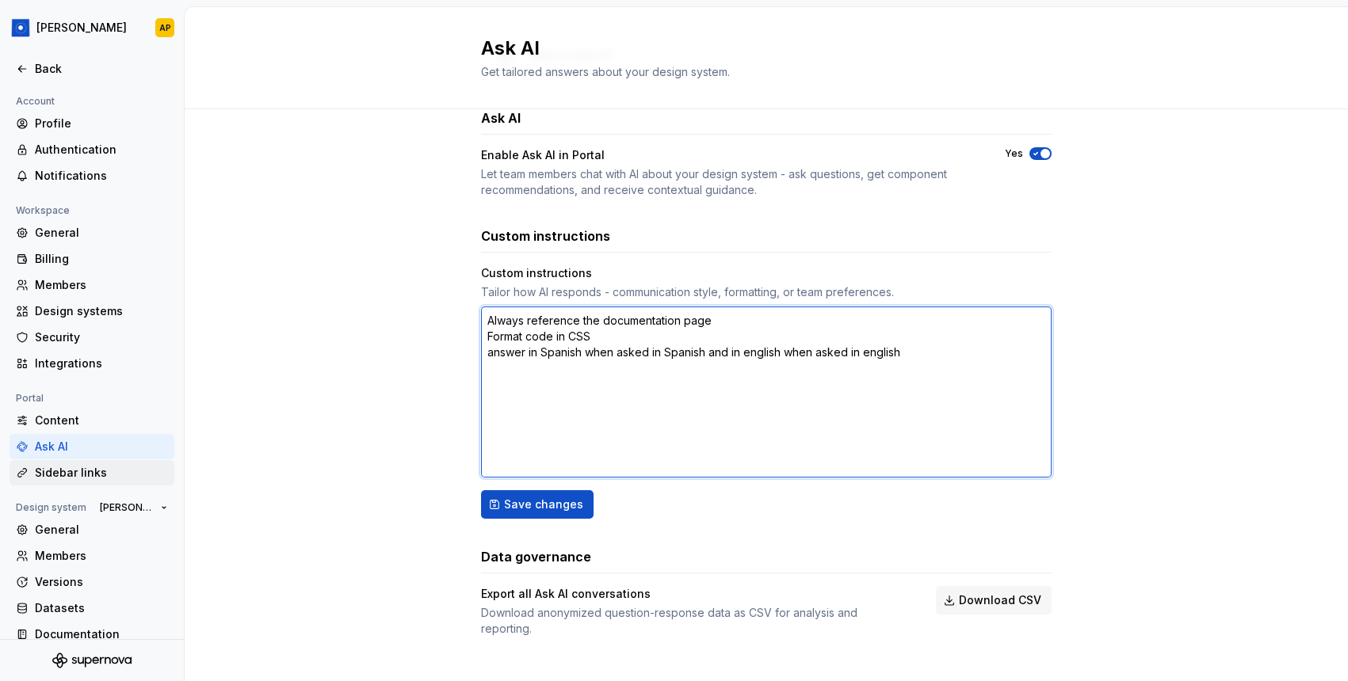
type textarea "Always reference the documentation page Format code in CSS answer in Spanish wh…"
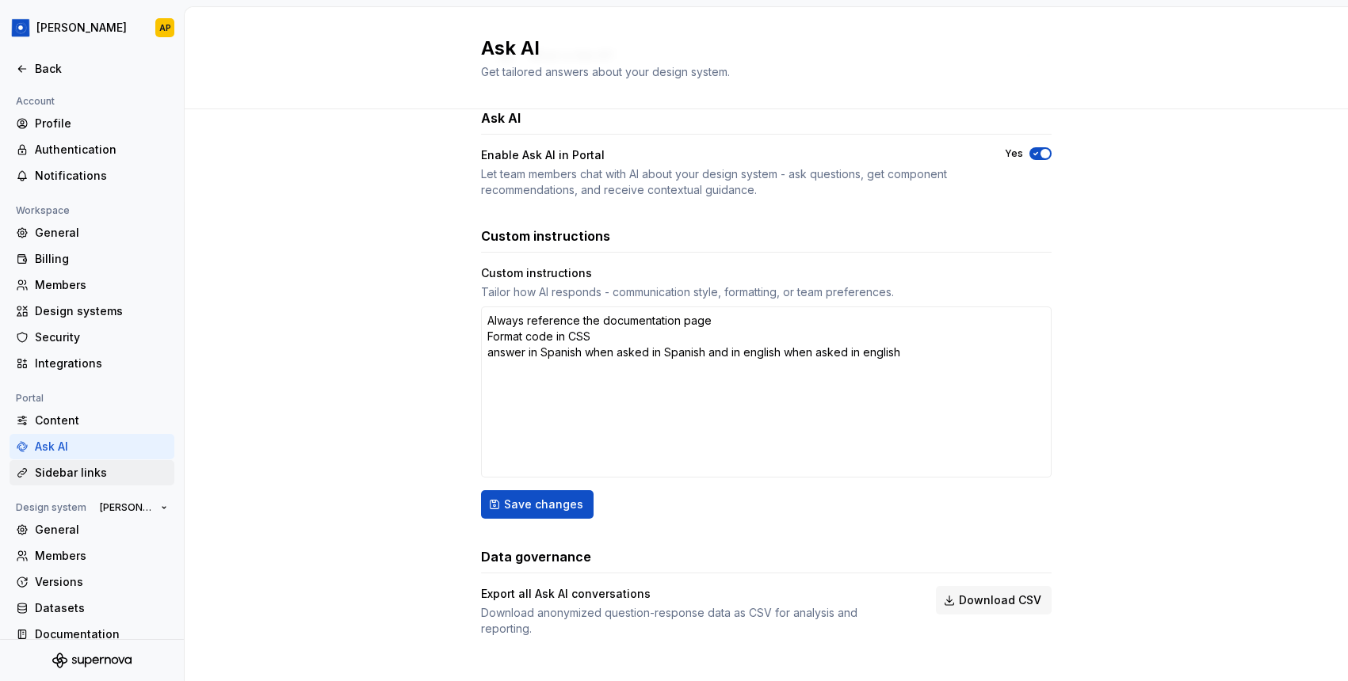
type textarea "*"
click at [82, 468] on div "Sidebar links" at bounding box center [101, 473] width 133 height 16
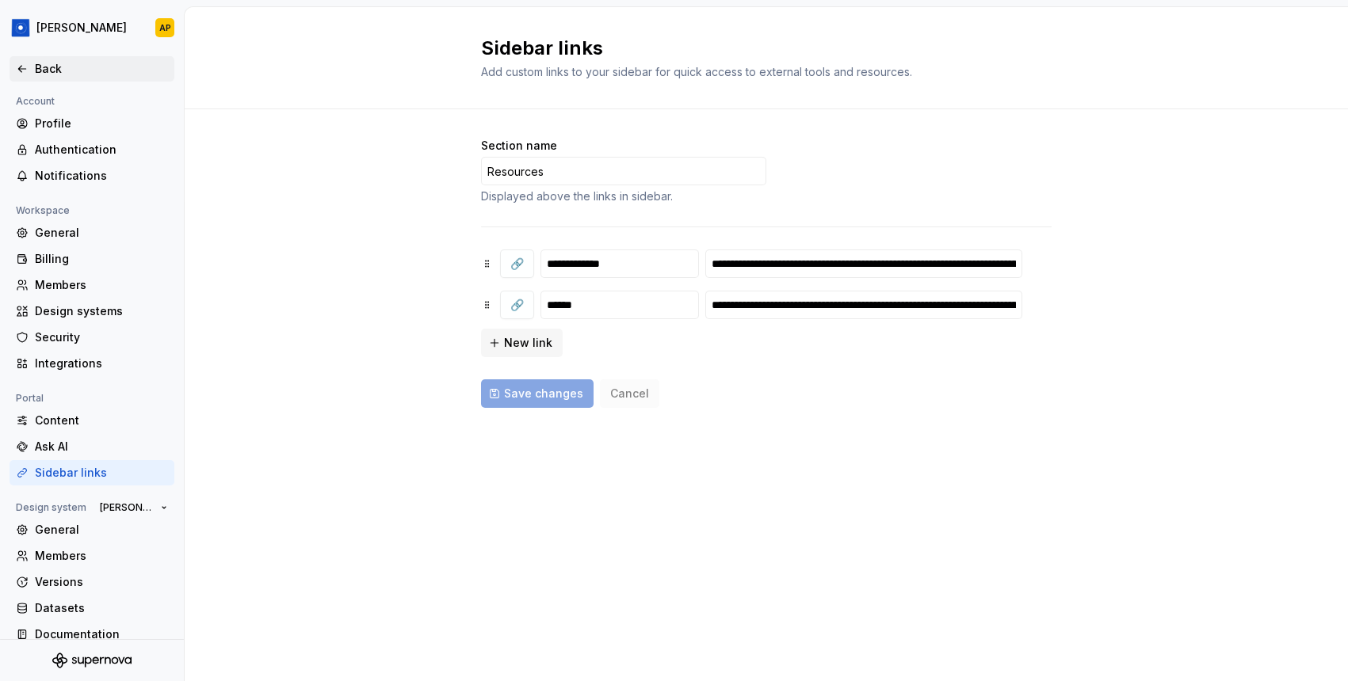
click at [50, 67] on div "Back" at bounding box center [101, 69] width 133 height 16
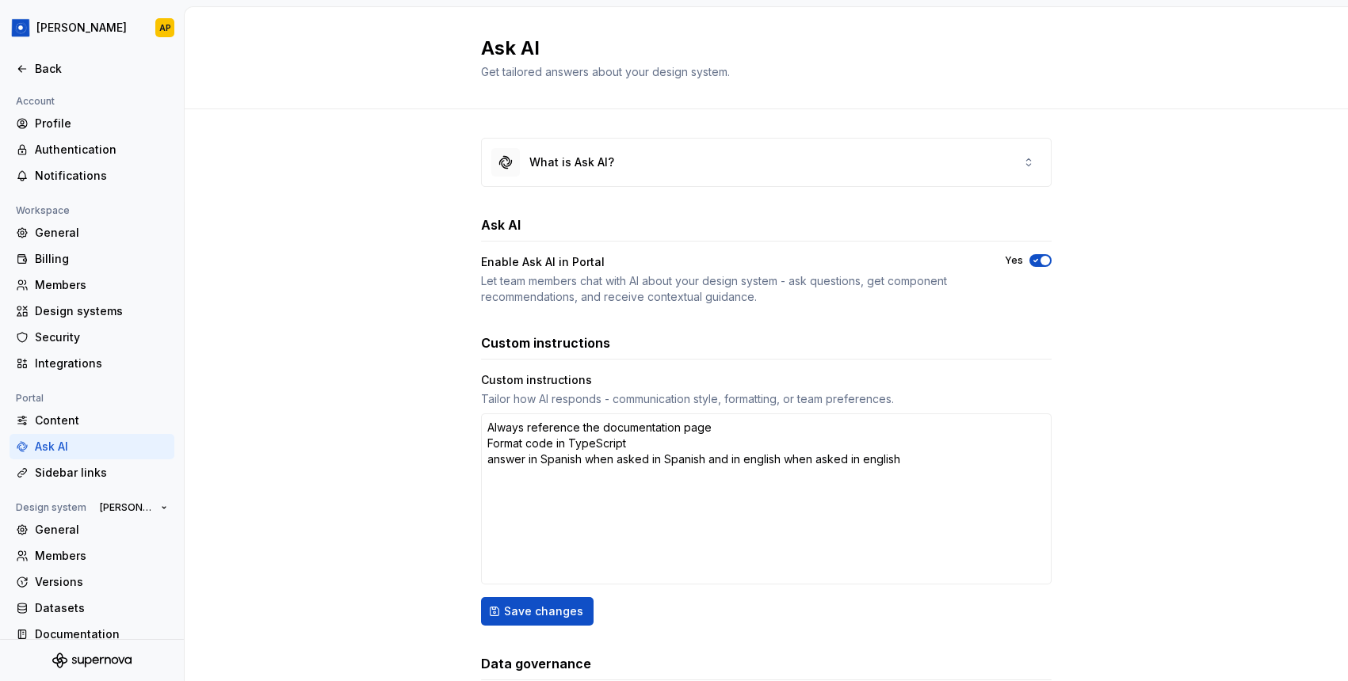
scroll to position [107, 0]
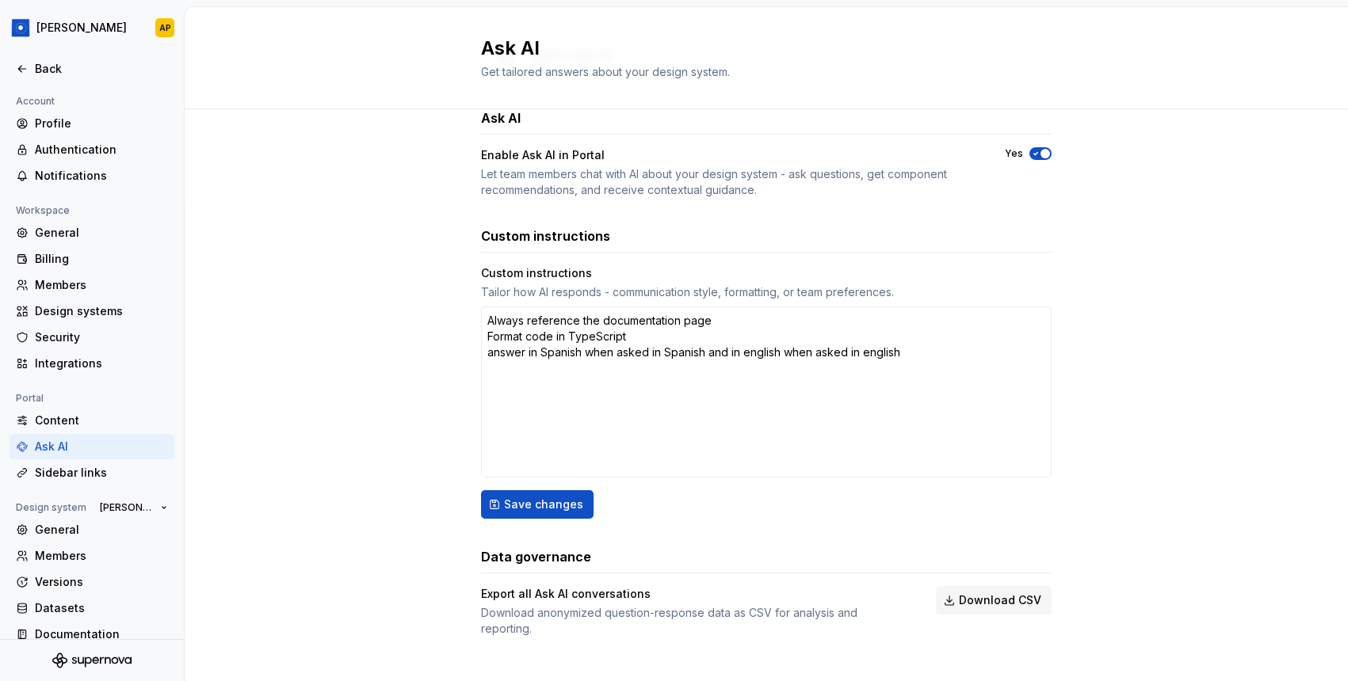
type textarea "*"
click at [104, 482] on div "Sidebar links" at bounding box center [92, 472] width 165 height 25
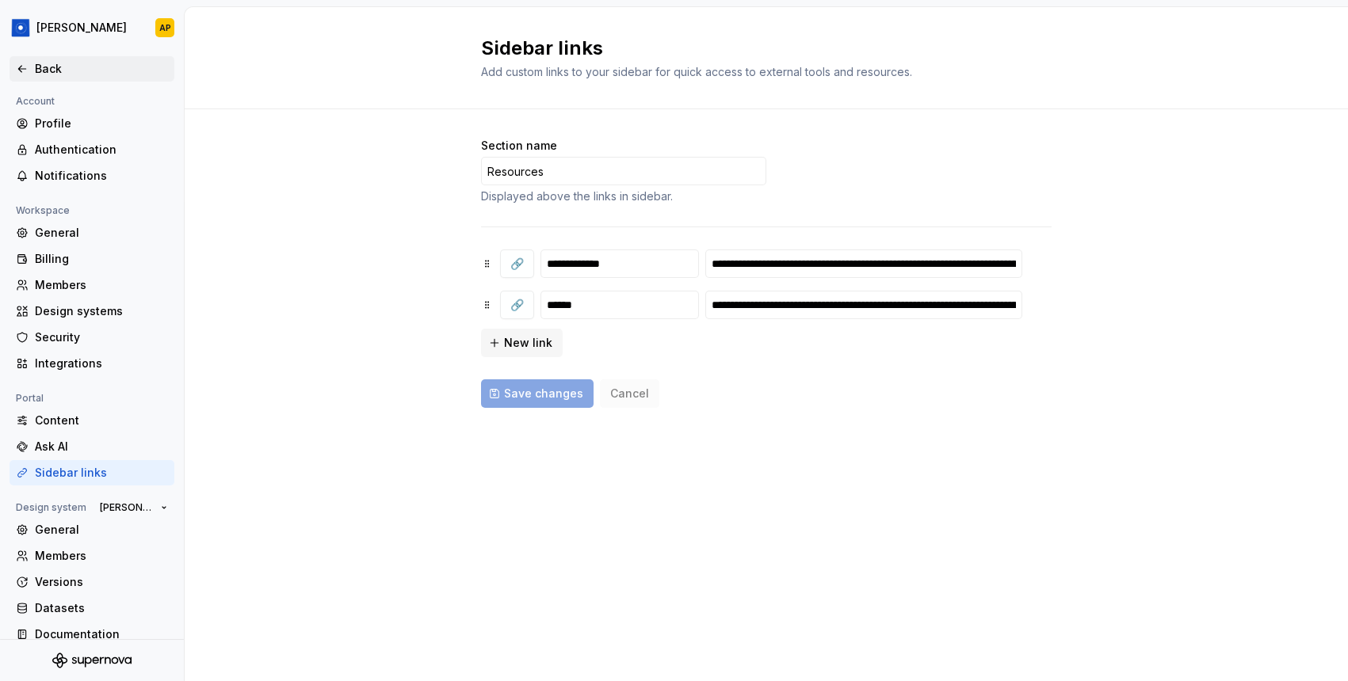
click at [42, 63] on div "Back" at bounding box center [101, 69] width 133 height 16
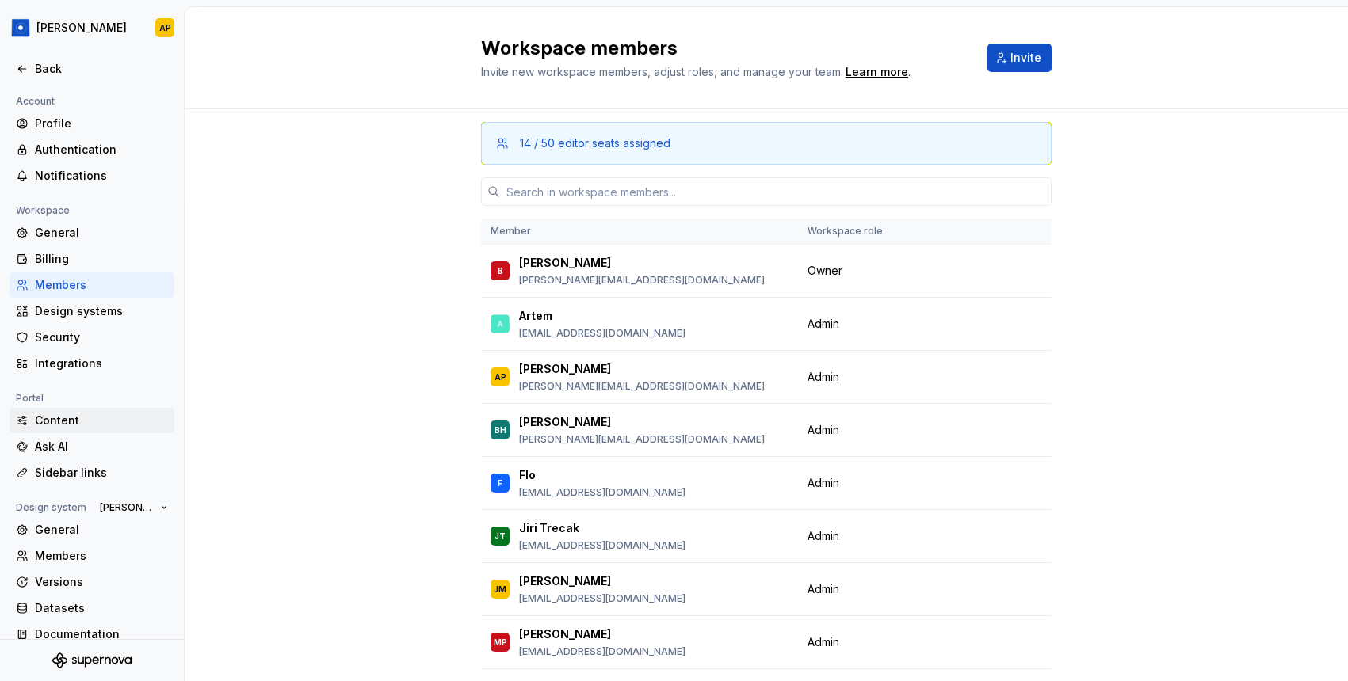
click at [53, 421] on div "Content" at bounding box center [101, 421] width 133 height 16
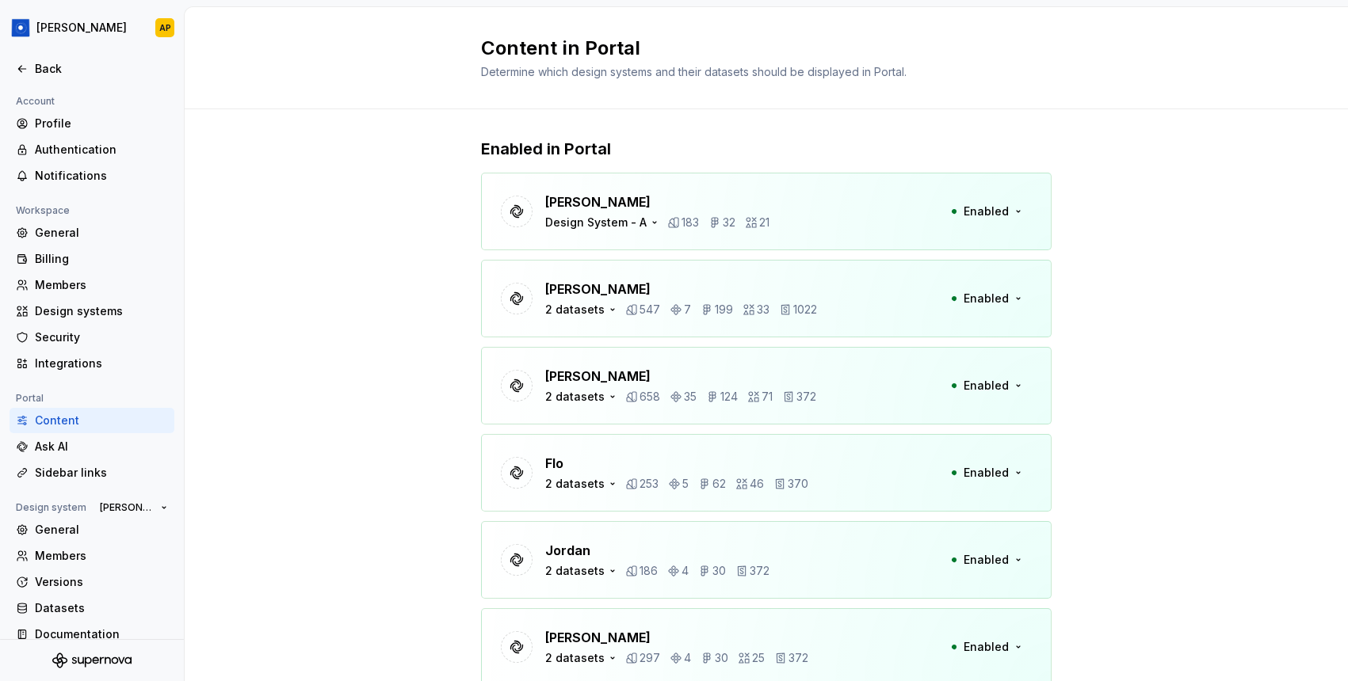
scroll to position [65, 0]
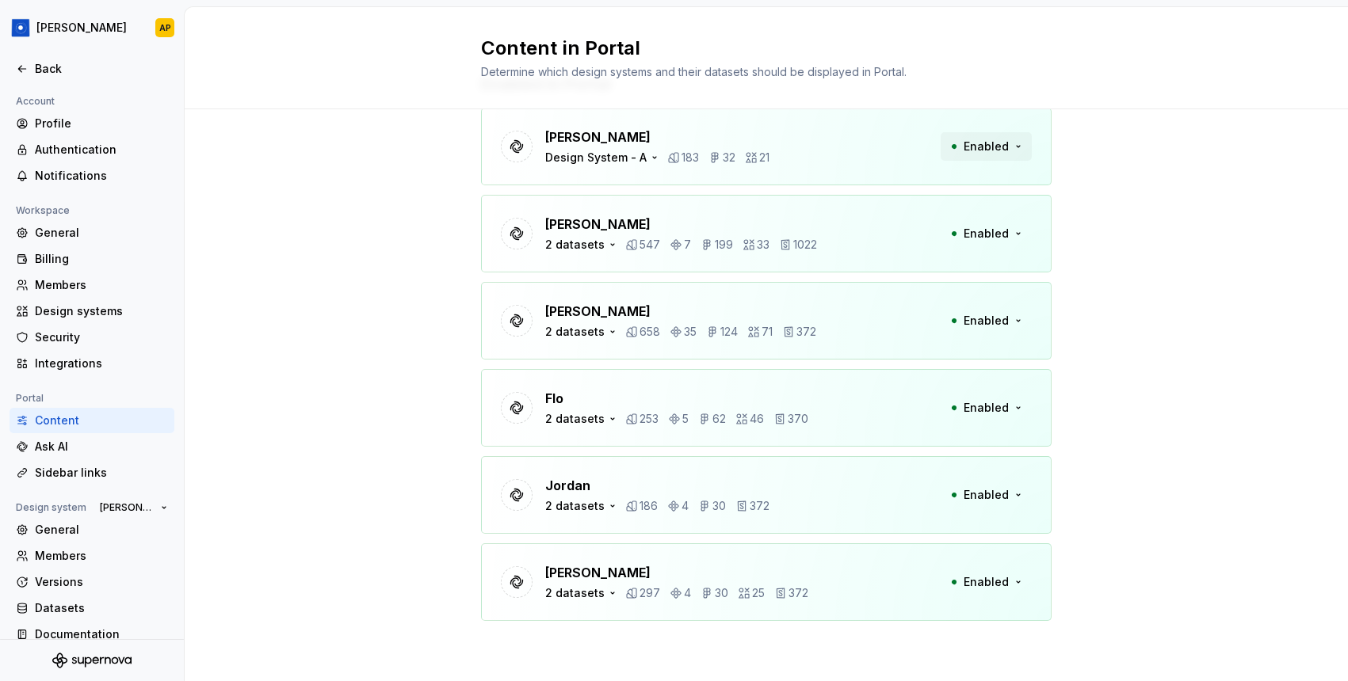
click at [1020, 144] on button "Enabled" at bounding box center [985, 146] width 91 height 29
click at [643, 155] on div "Design System - A" at bounding box center [603, 158] width 116 height 16
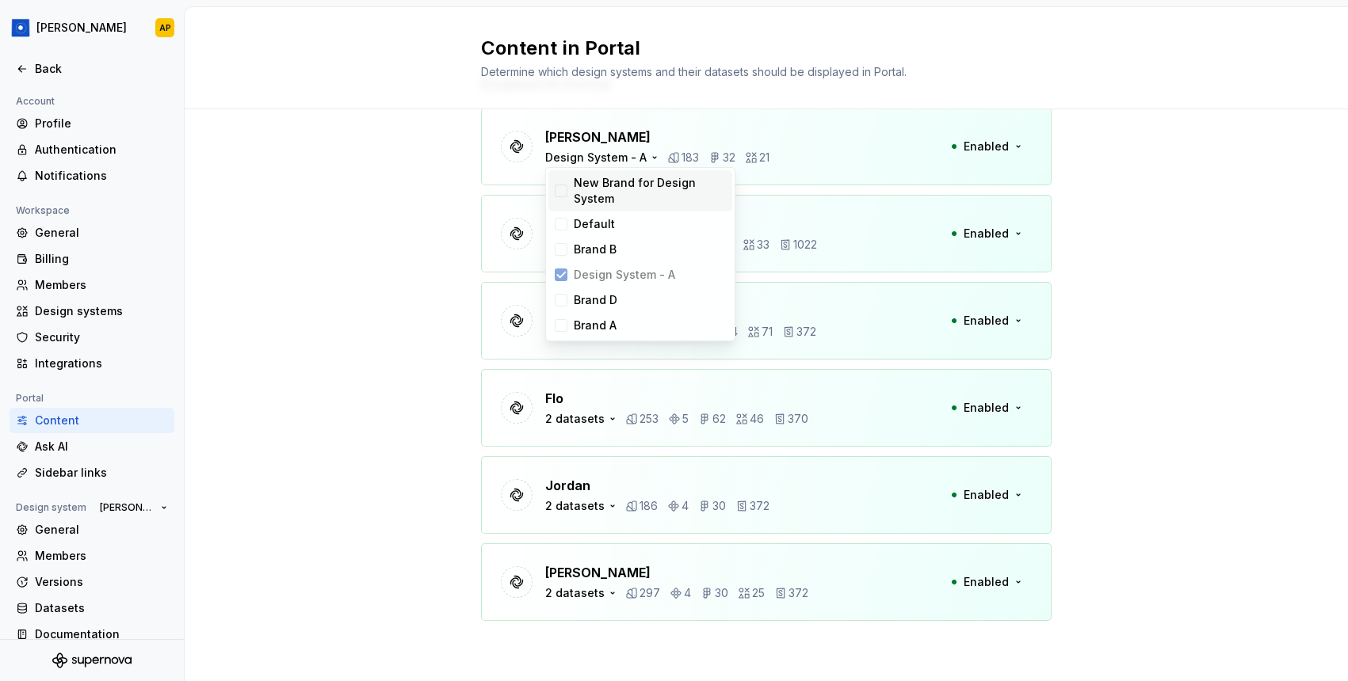
click at [643, 172] on div "New Brand for Design System" at bounding box center [640, 190] width 184 height 41
click at [611, 218] on div "Default" at bounding box center [594, 224] width 41 height 16
click at [606, 253] on div "Brand B" at bounding box center [595, 250] width 43 height 16
click at [593, 302] on div "Brand D" at bounding box center [596, 300] width 44 height 16
click at [593, 325] on div "Brand A" at bounding box center [595, 326] width 43 height 16
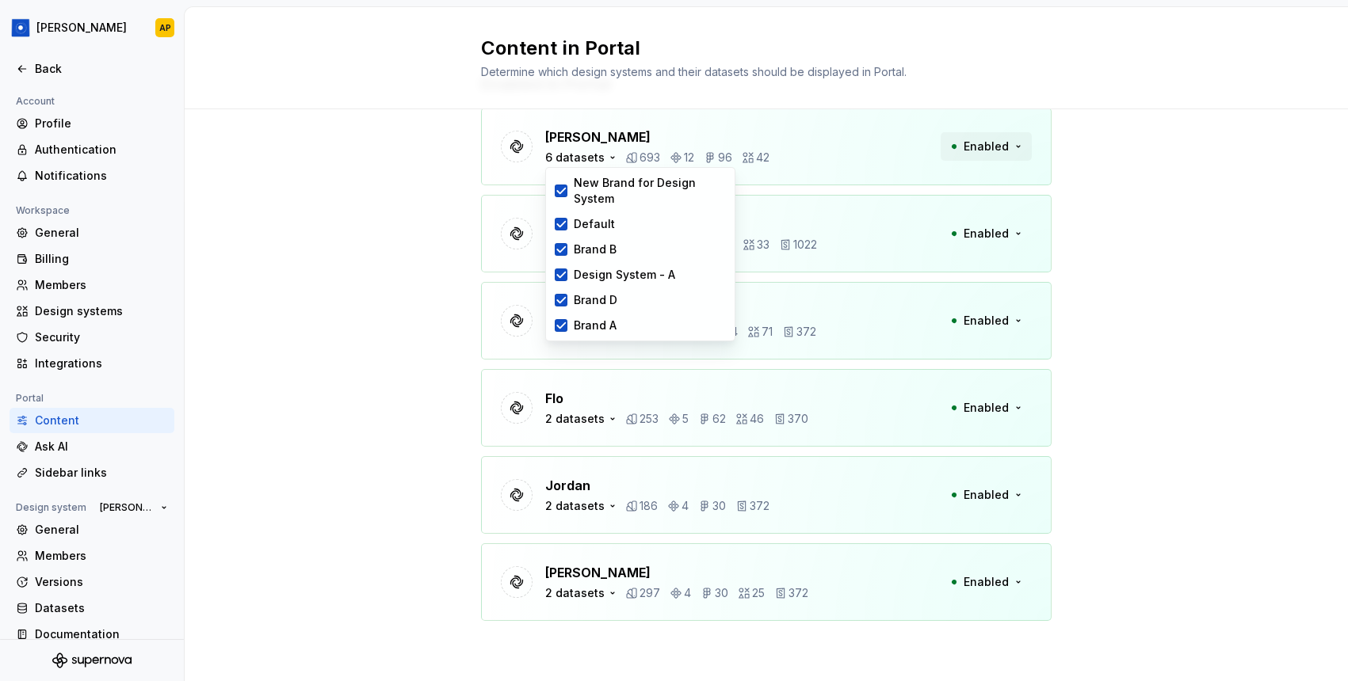
click at [1000, 151] on span "Enabled" at bounding box center [985, 147] width 45 height 16
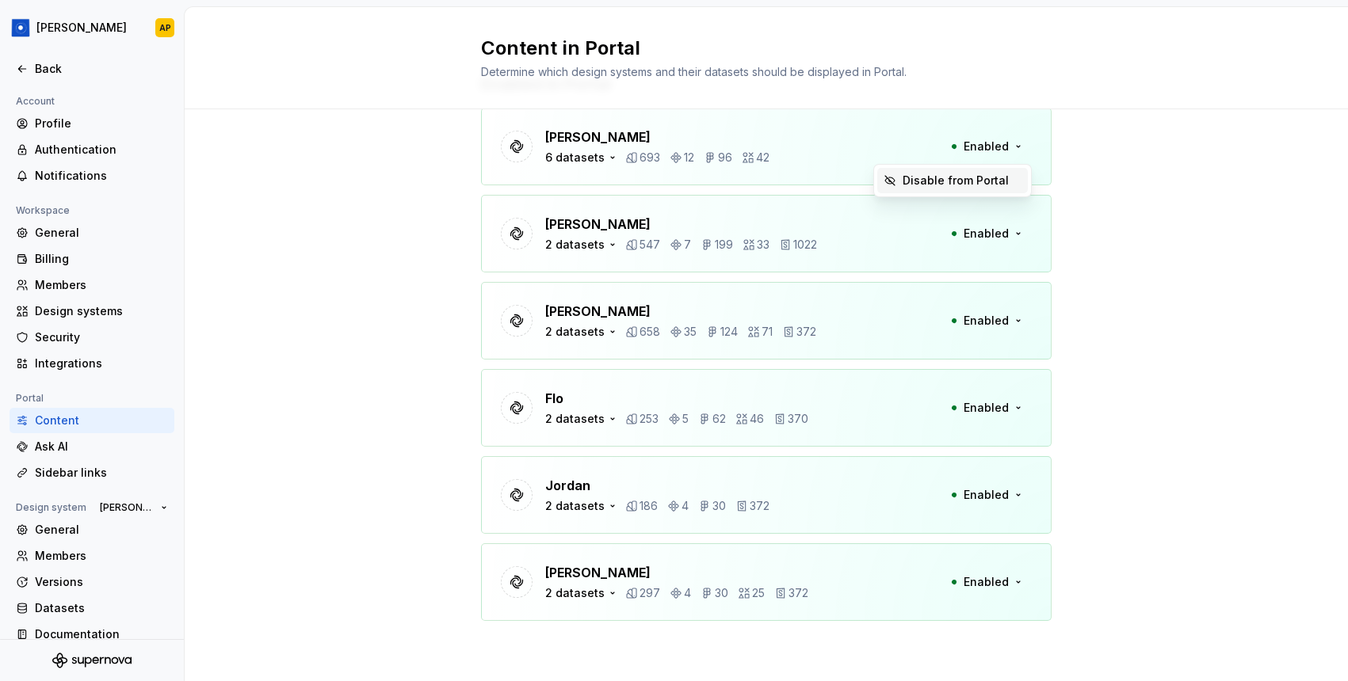
click at [1000, 166] on div "Disable from Portal" at bounding box center [952, 181] width 157 height 32
click at [1002, 177] on div "Disable from Portal" at bounding box center [955, 181] width 106 height 16
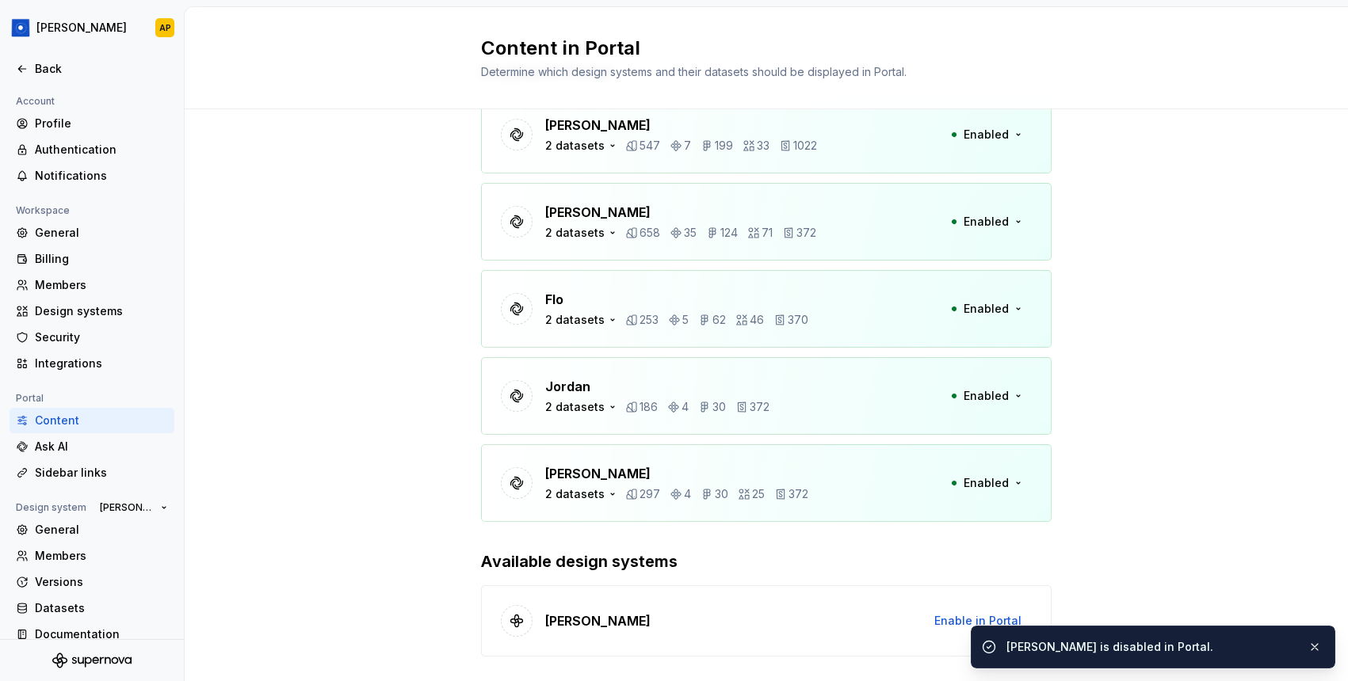
scroll to position [112, 0]
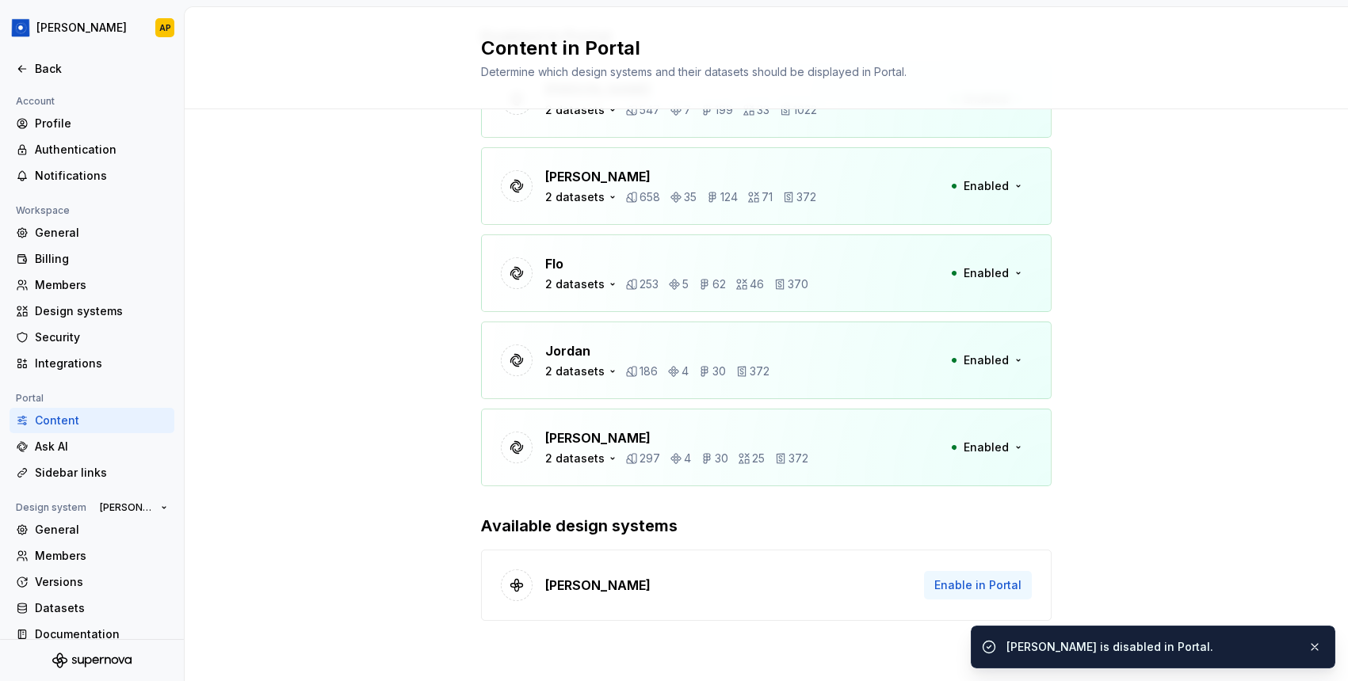
click at [991, 579] on span "Enable in Portal" at bounding box center [977, 586] width 87 height 16
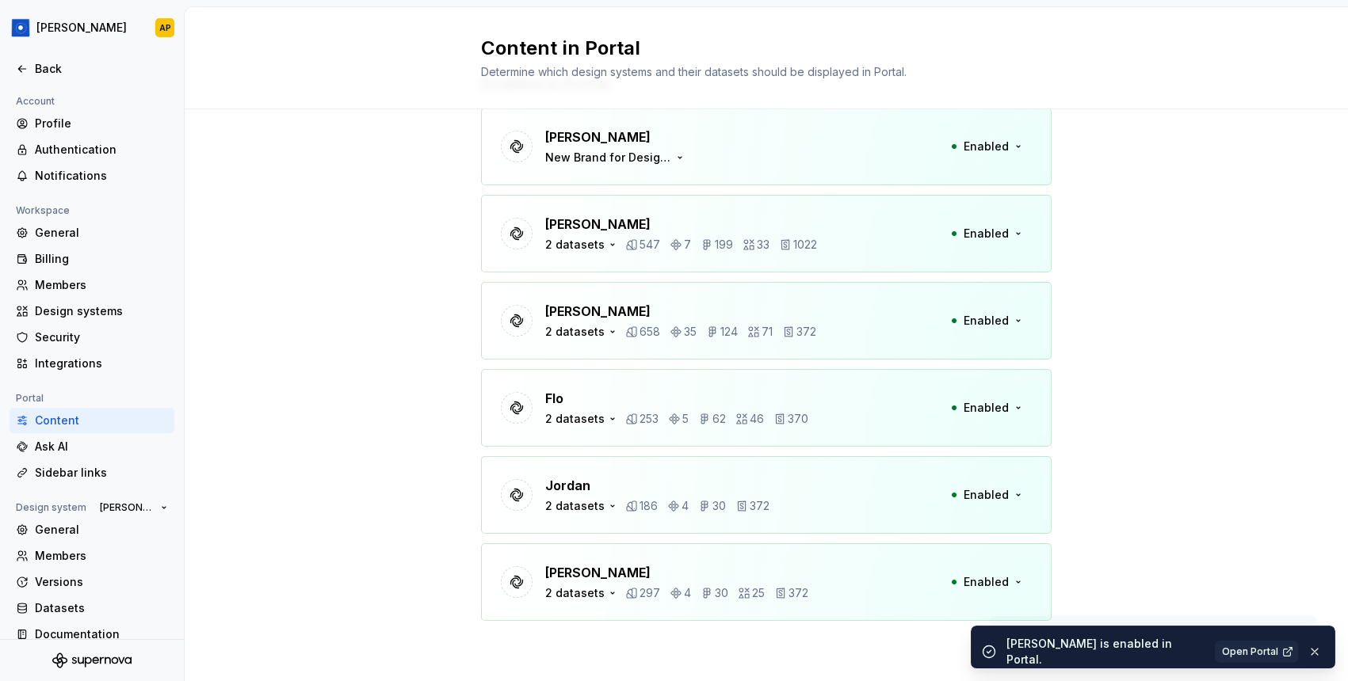
scroll to position [65, 0]
click at [37, 448] on div "Ask AI" at bounding box center [101, 447] width 133 height 16
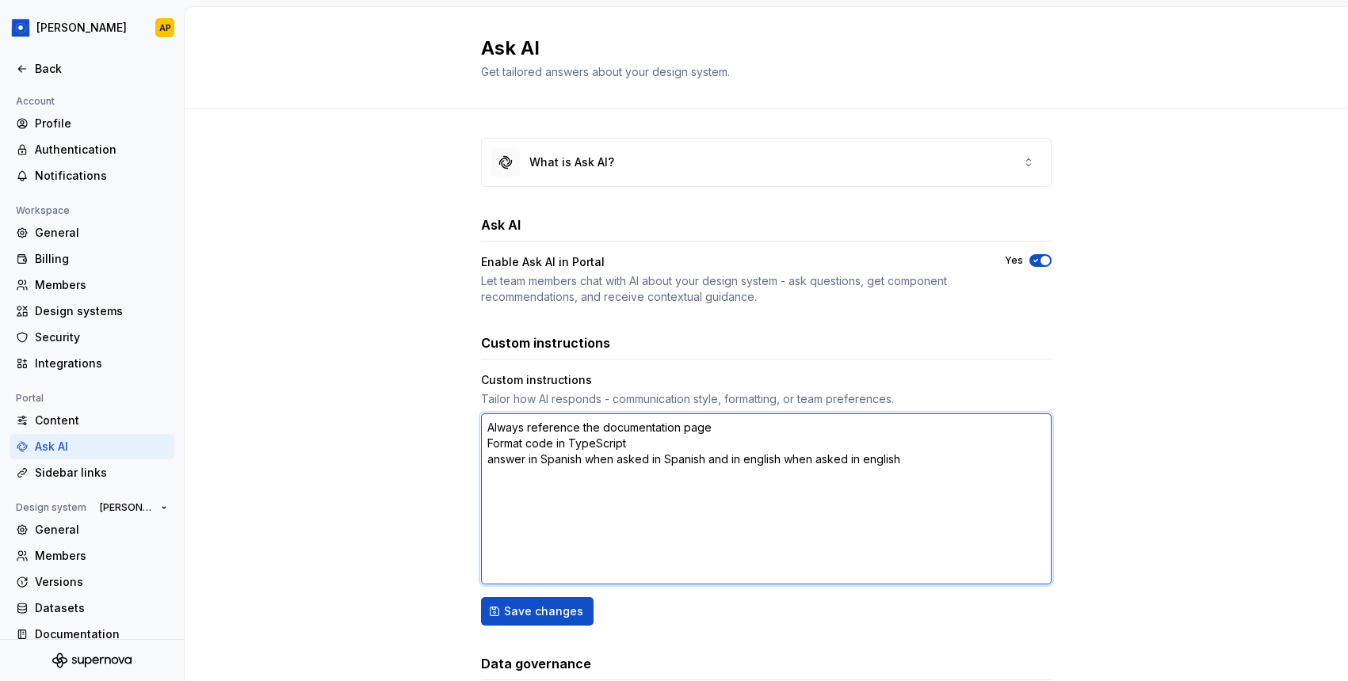
drag, startPoint x: 489, startPoint y: 439, endPoint x: 624, endPoint y: 440, distance: 135.5
click at [624, 441] on textarea "Always reference the documentation page Format code in TypeScript answer in Spa…" at bounding box center [766, 499] width 570 height 171
click at [624, 440] on textarea "Always reference the documentation page Format code in TypeScript answer in Spa…" at bounding box center [766, 499] width 570 height 171
type textarea "*"
type textarea "Always reference the documentation page Format code in TypeScrip answer in Span…"
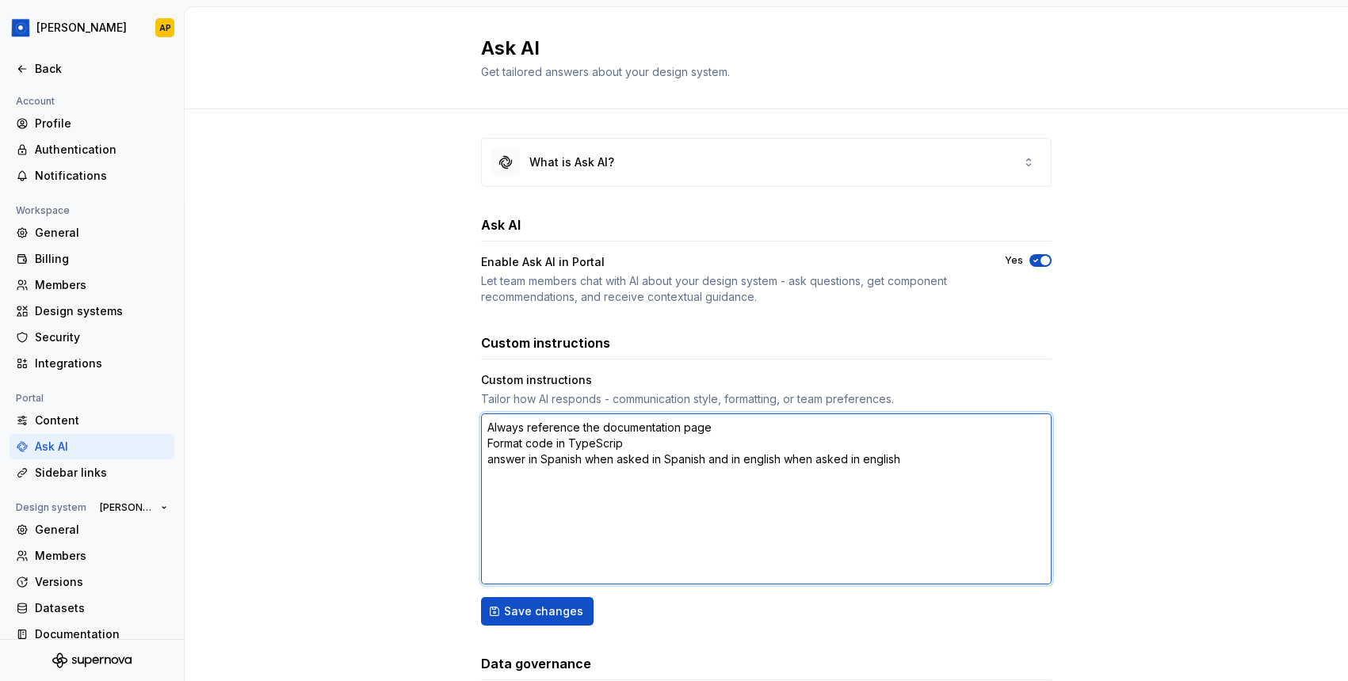
type textarea "*"
type textarea "Always reference the documentation page Format code in TypeScri answer in Spani…"
type textarea "*"
type textarea "Always reference the documentation page Format code in TypeScr answer in Spanis…"
type textarea "*"
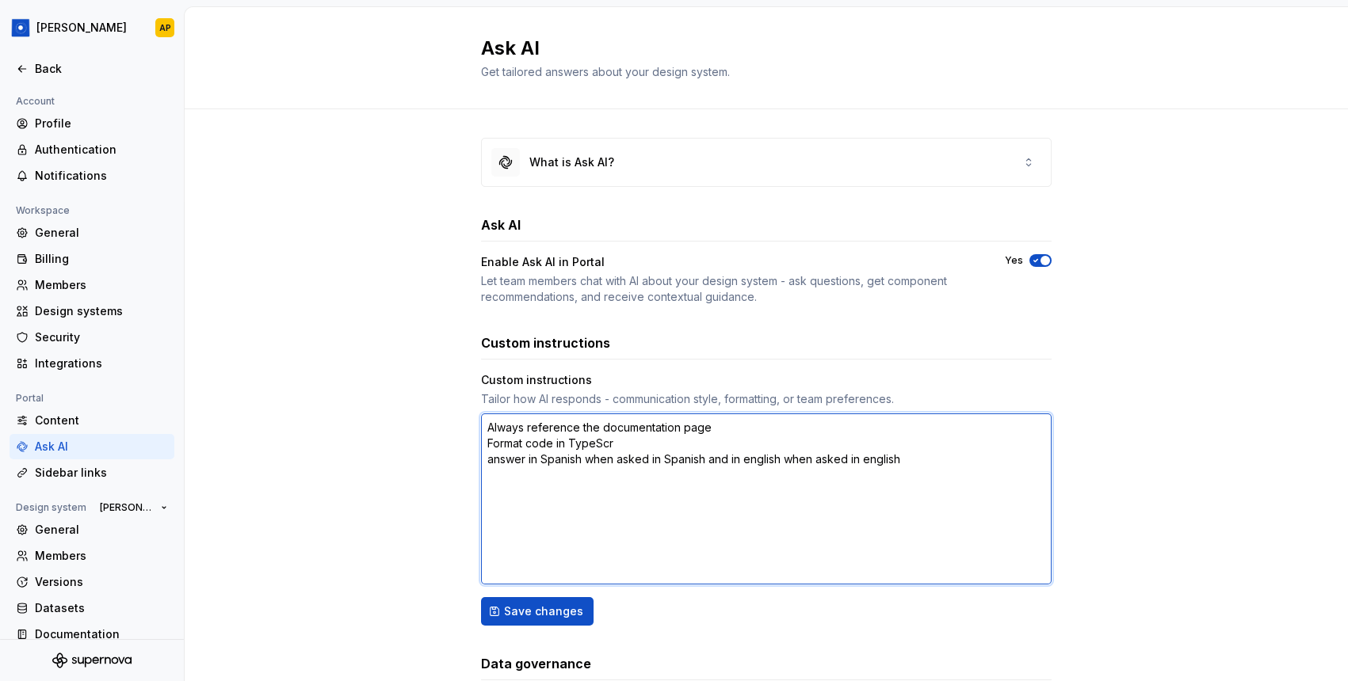
type textarea "Always reference the documentation page Format code in TypeSc answer in Spanish…"
type textarea "*"
type textarea "Always reference the documentation page Format code in TypeS answer in Spanish …"
type textarea "*"
type textarea "Always reference the documentation page Format code in Type answer in Spanish w…"
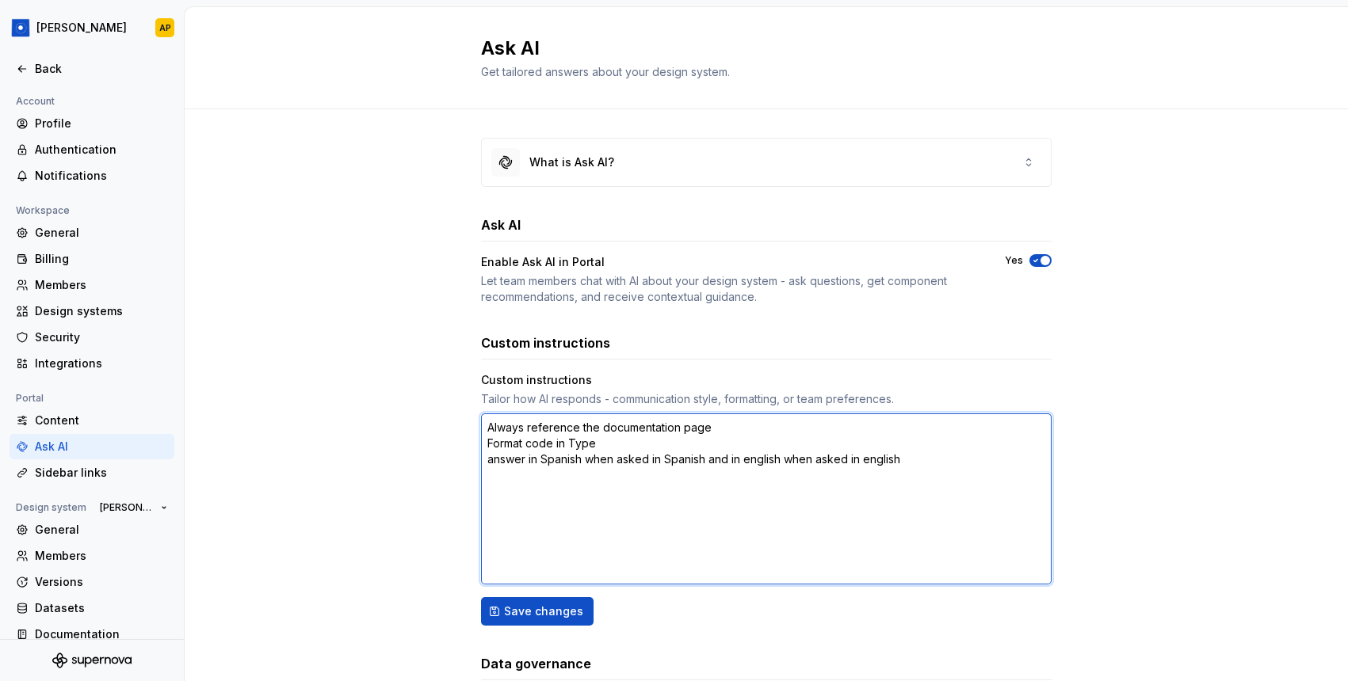
type textarea "*"
type textarea "Always reference the documentation page Format code in Typ answer in Spanish wh…"
type textarea "*"
type textarea "Always reference the documentation page Format code in Ty answer in Spanish whe…"
type textarea "*"
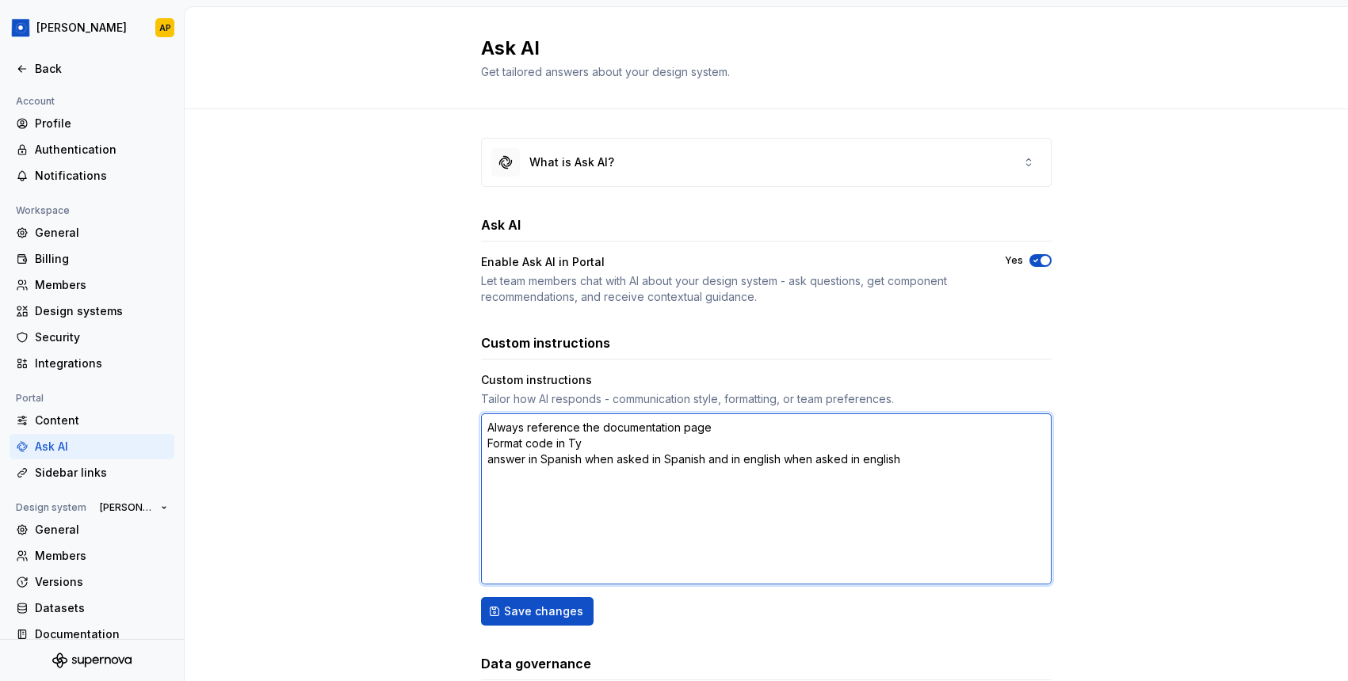
type textarea "Always reference the documentation page Format code in T answer in Spanish when…"
type textarea "*"
type textarea "Always reference the documentation page Format code in Ta answer in Spanish whe…"
type textarea "*"
type textarea "Always reference the documentation page Format code in Tai answer in Spanish wh…"
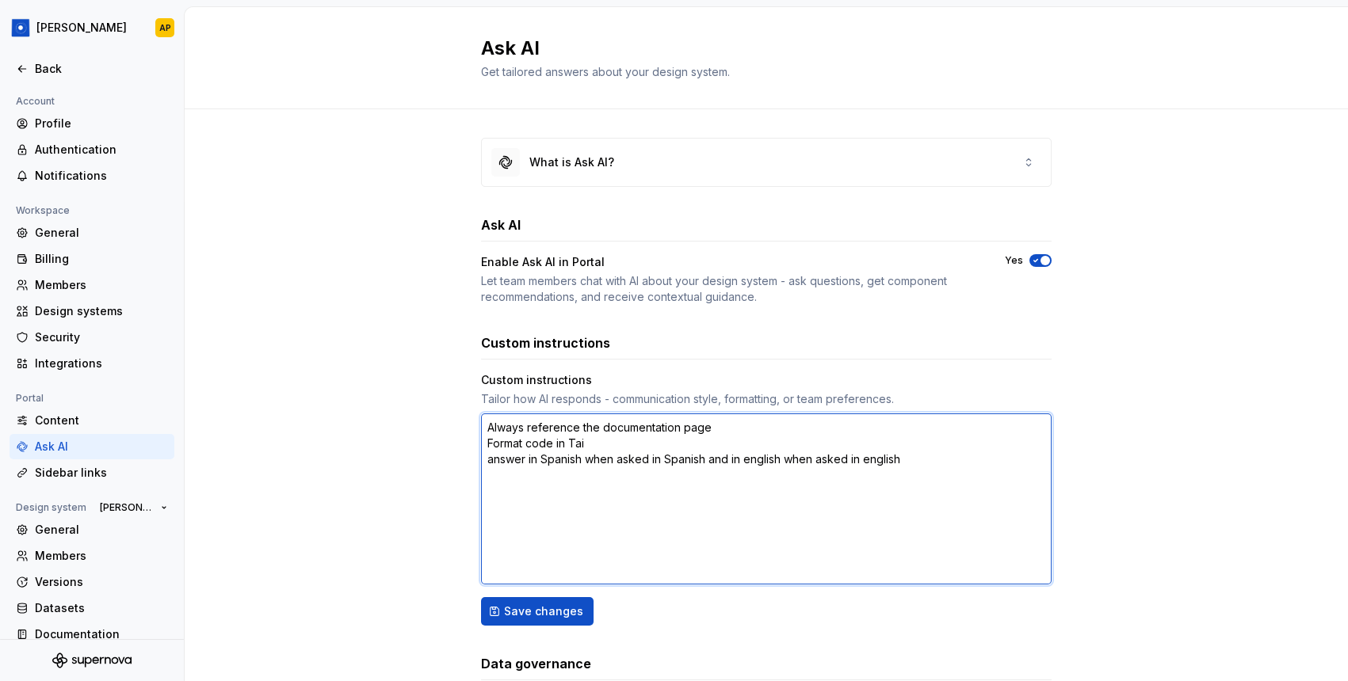
type textarea "*"
type textarea "Always reference the documentation page Format code in Tail answer in Spanish w…"
type textarea "*"
type textarea "Always reference the documentation page Format code in Tailt answer in Spanish …"
type textarea "*"
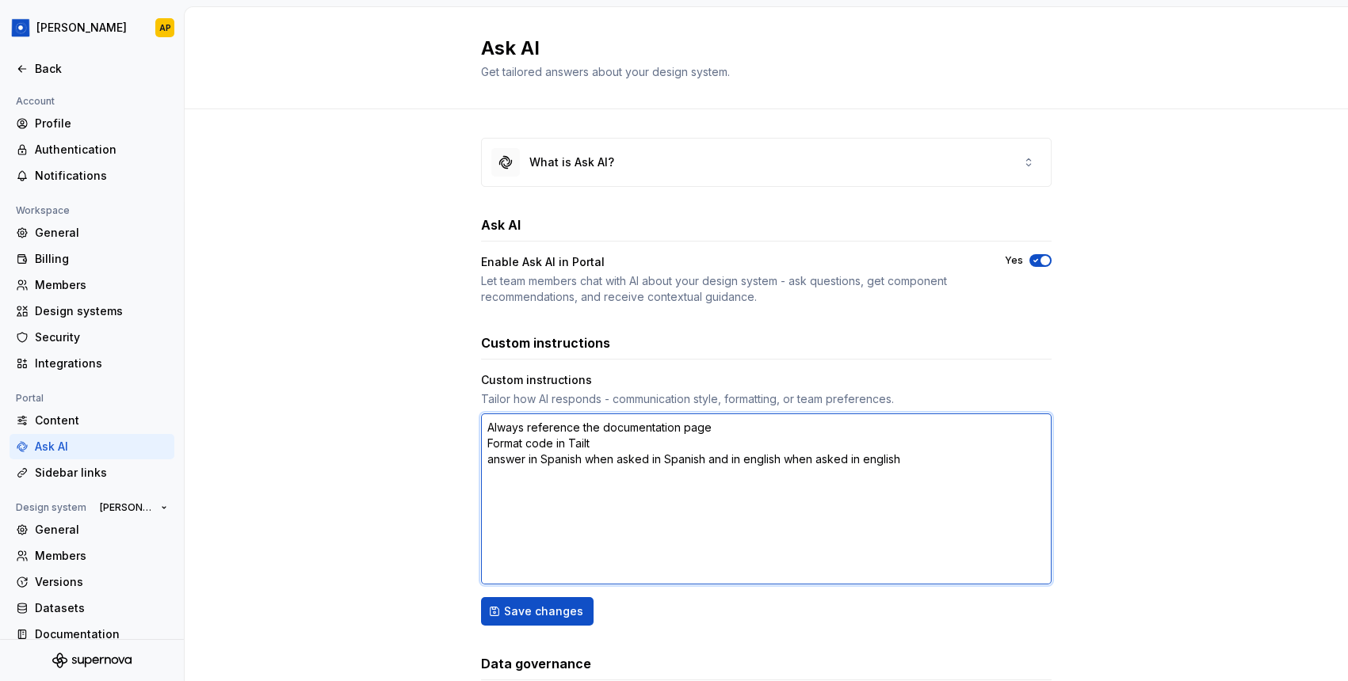
type textarea "Always reference the documentation page Format code in Tail answer in Spanish w…"
type textarea "*"
type textarea "Always reference the documentation page Format code in Tailw answer in Spanish …"
type textarea "*"
type textarea "Always reference the documentation page Format code in Tailwi answer in Spanish…"
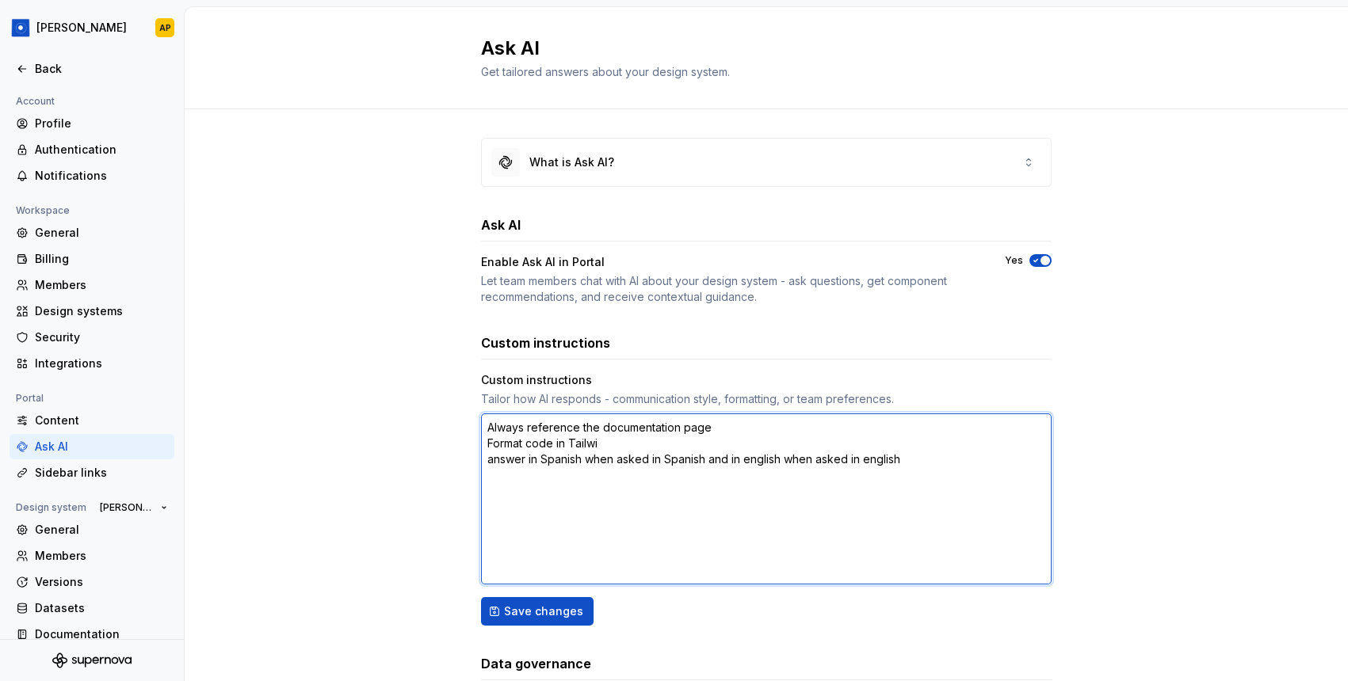
type textarea "*"
type textarea "Always reference the documentation page Format code in Tailwind answer in Spani…"
drag, startPoint x: 491, startPoint y: 464, endPoint x: 481, endPoint y: 463, distance: 10.3
click at [481, 463] on textarea "Always reference the documentation page Format code in Tailwind answer in Spani…" at bounding box center [766, 499] width 570 height 171
type textarea "*"
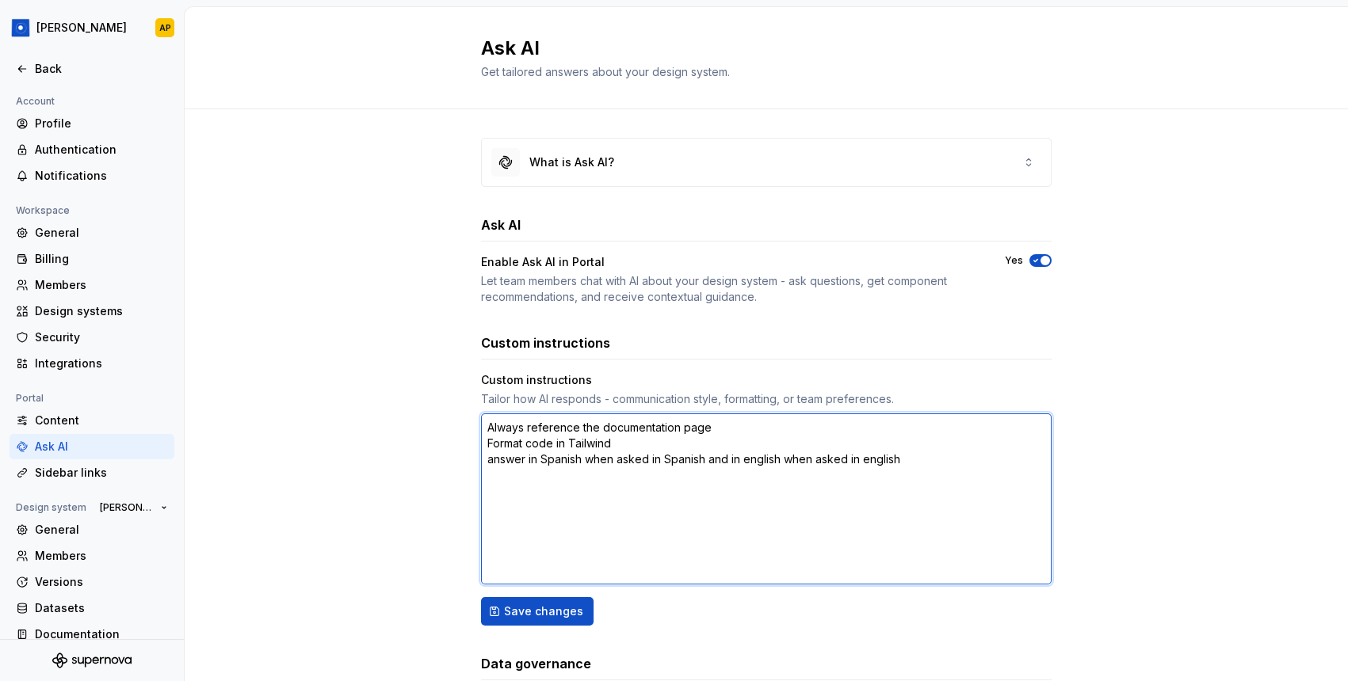
type textarea "Always reference the documentation page Format code in Tailwind Answer in Spani…"
type textarea "*"
type textarea "Always reference the documentation page Format code in Tailwind Answer in Spani…"
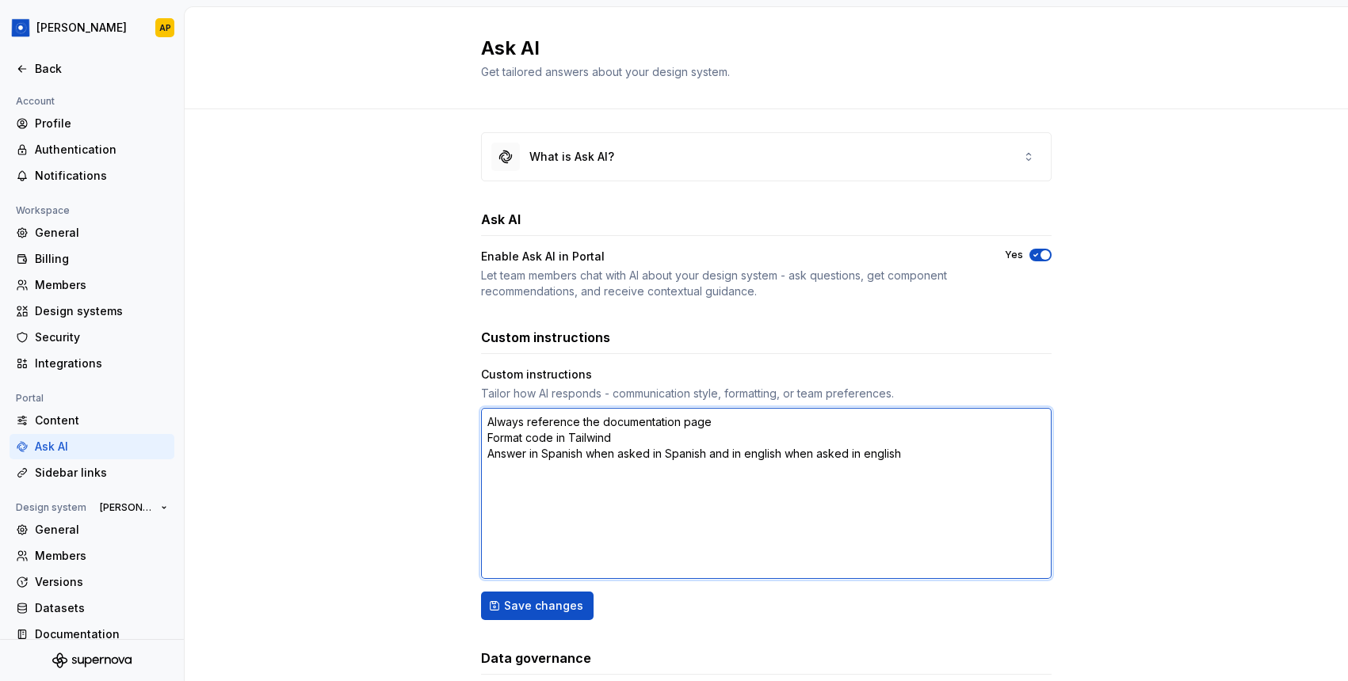
scroll to position [11, 0]
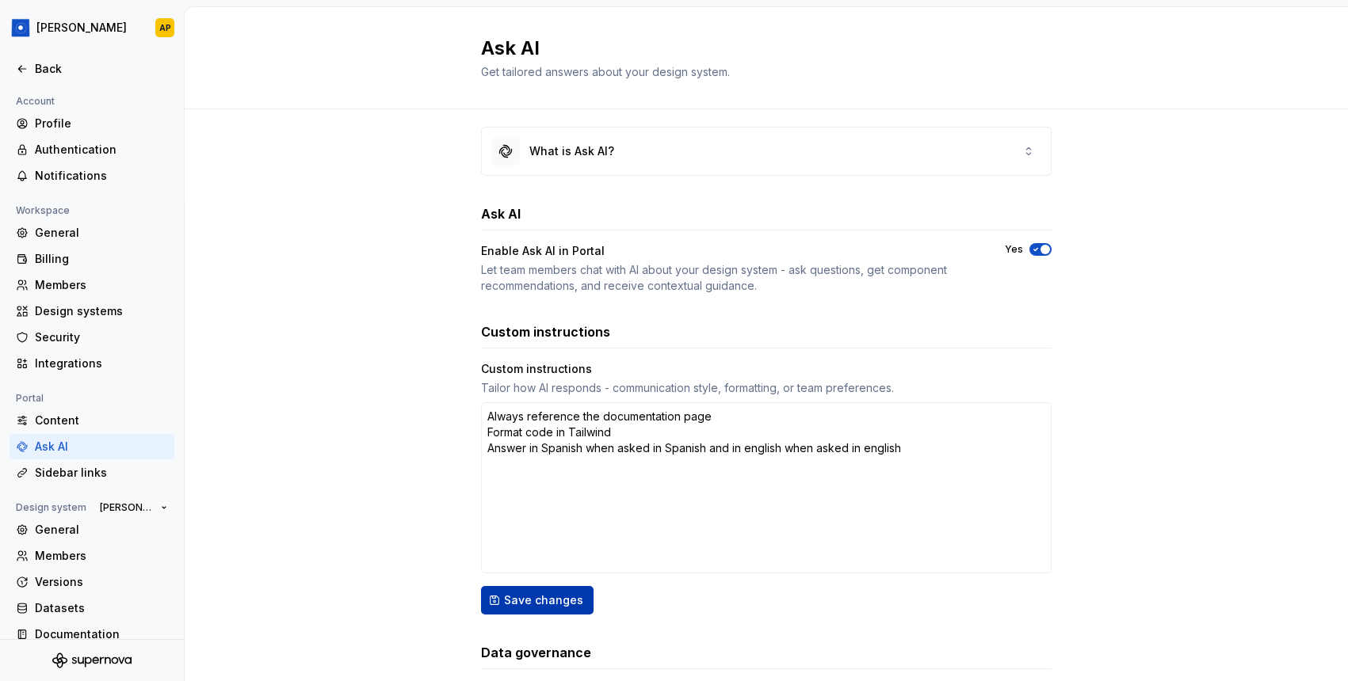
click at [562, 594] on span "Save changes" at bounding box center [543, 601] width 79 height 16
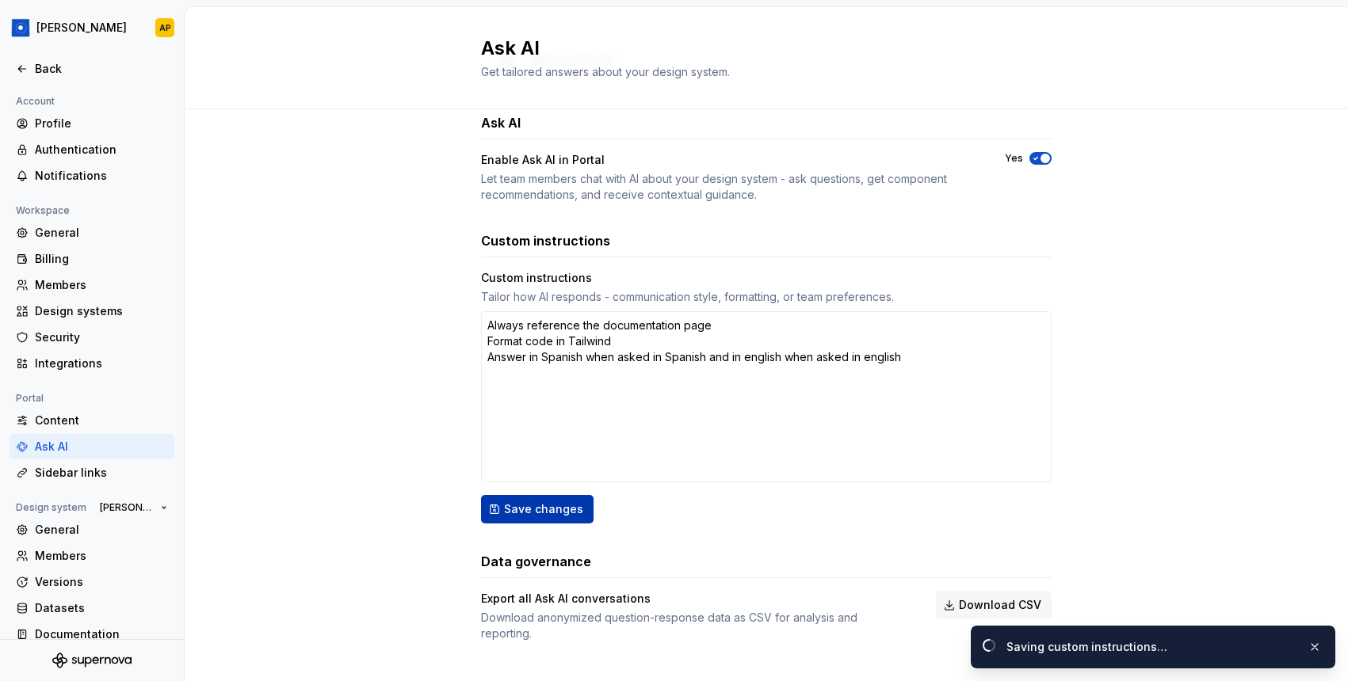
scroll to position [107, 0]
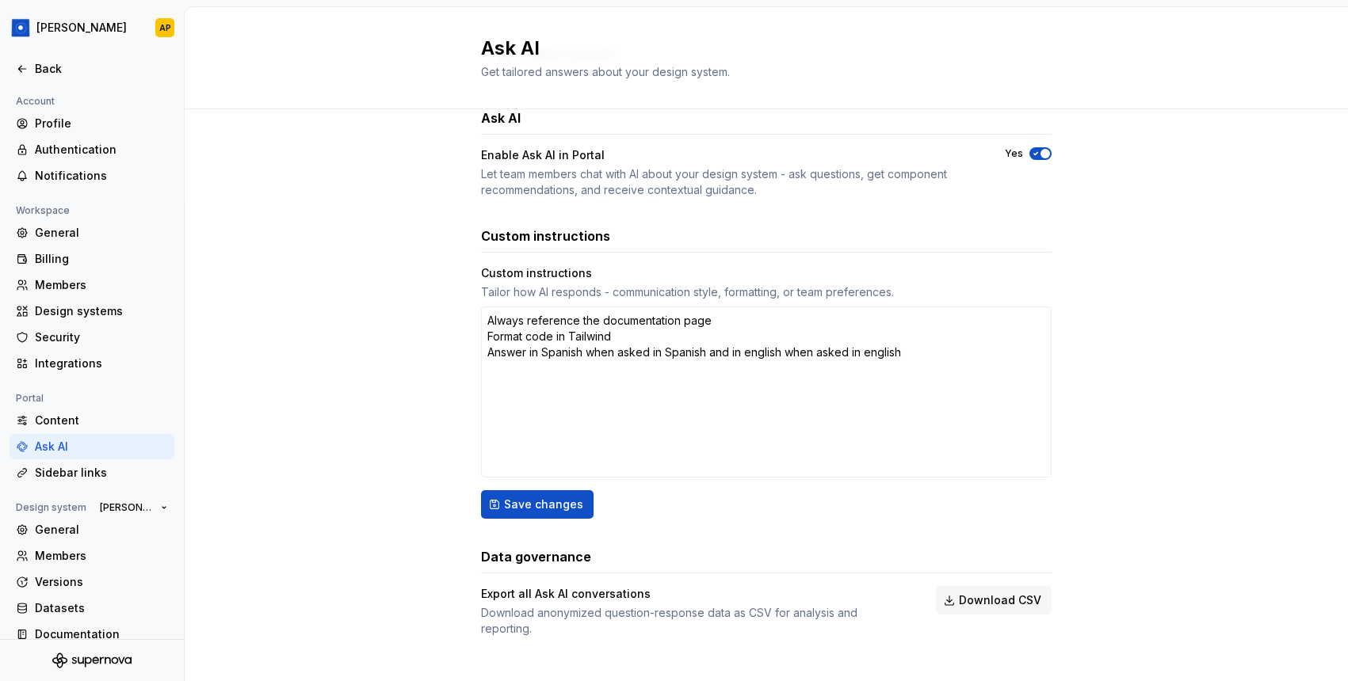
type textarea "*"
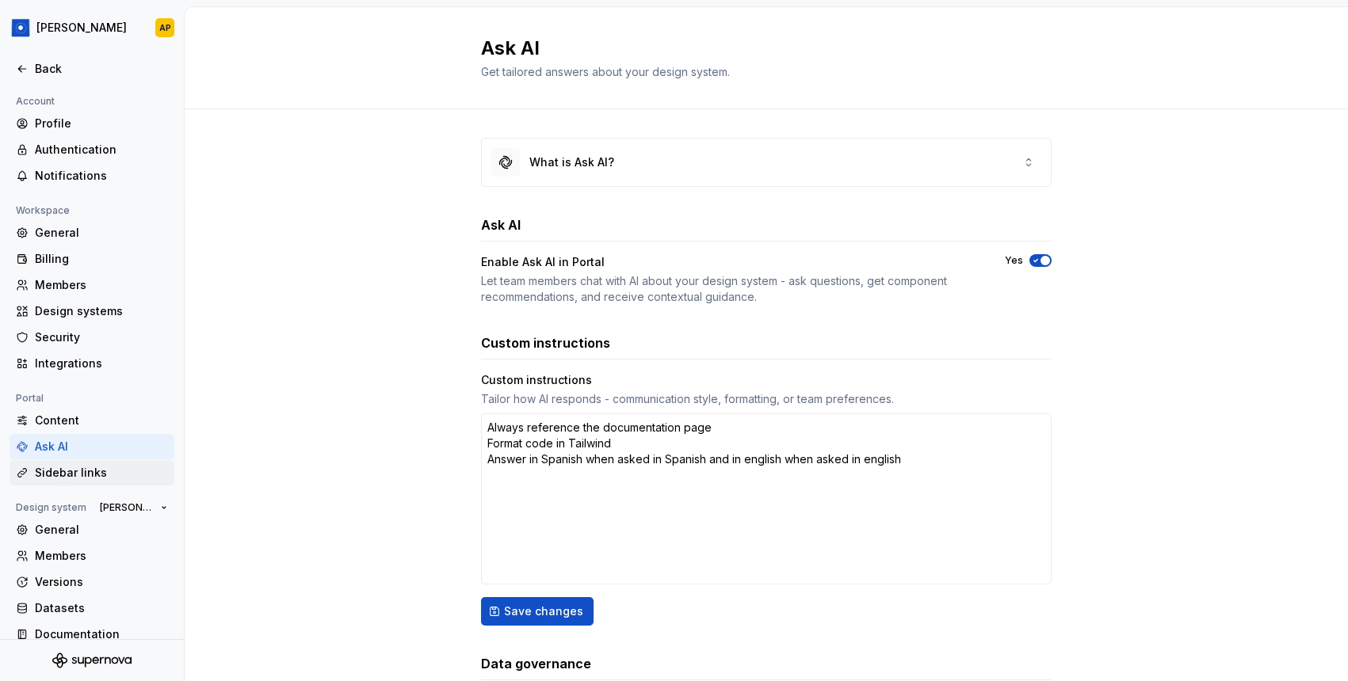
click at [51, 475] on div "Sidebar links" at bounding box center [101, 473] width 133 height 16
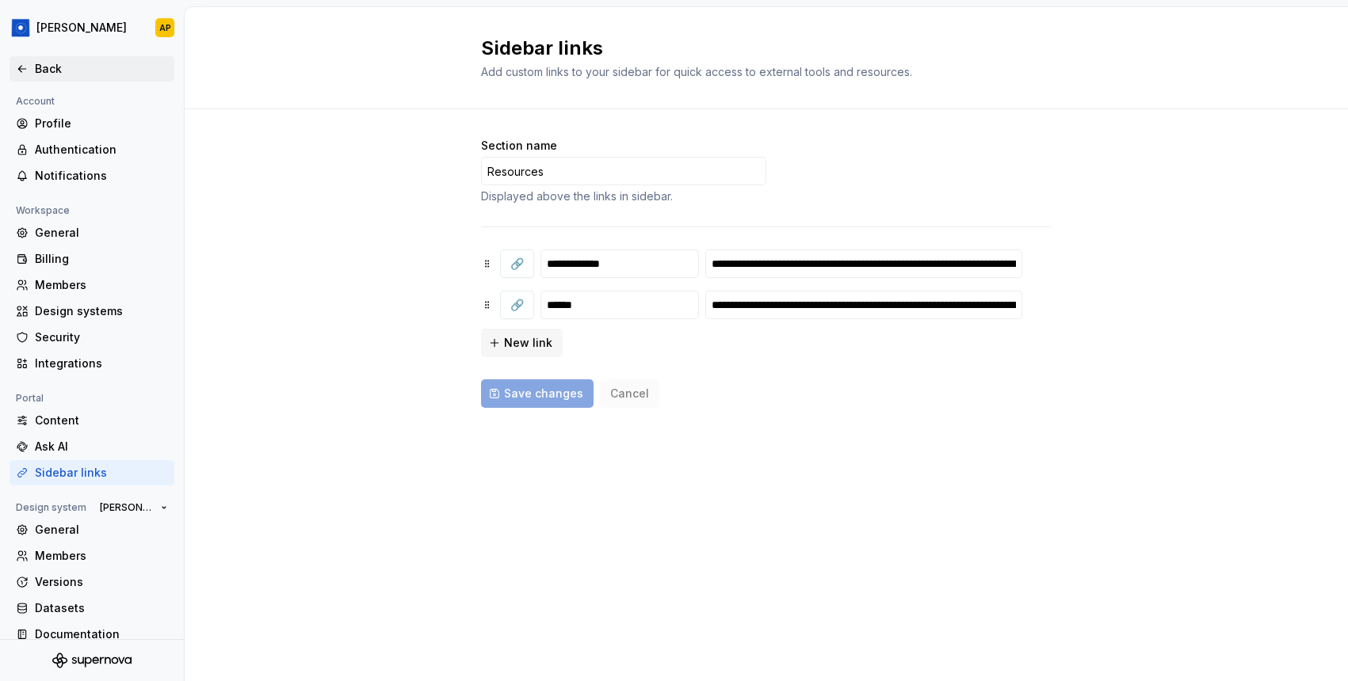
click at [53, 73] on div "Back" at bounding box center [101, 69] width 133 height 16
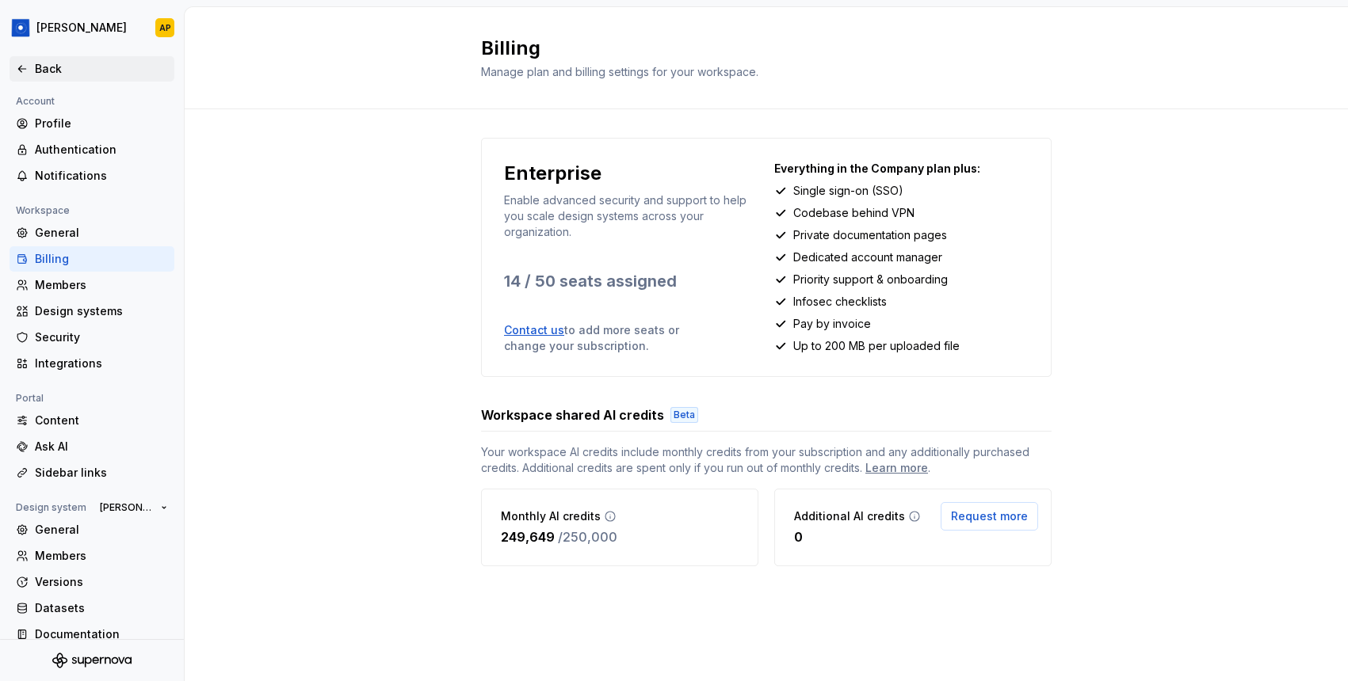
click at [44, 75] on div "Back" at bounding box center [101, 69] width 133 height 16
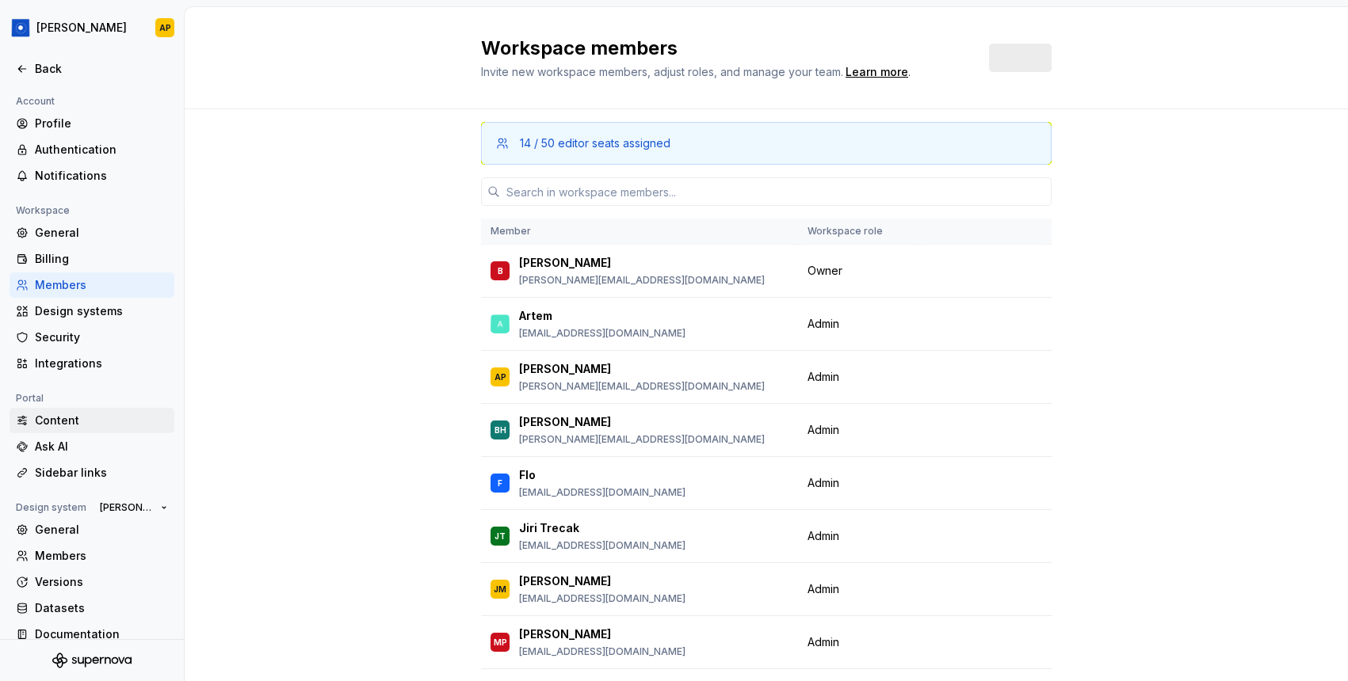
click at [62, 418] on div "Content" at bounding box center [101, 421] width 133 height 16
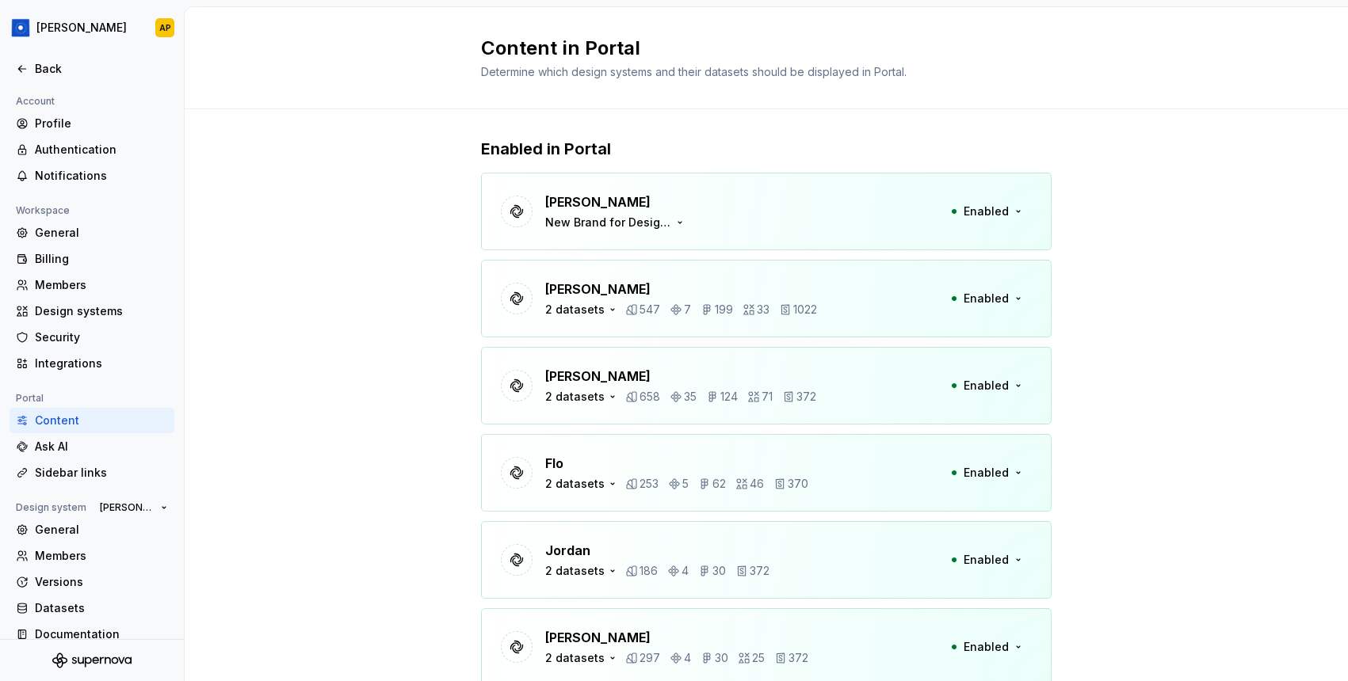
scroll to position [65, 0]
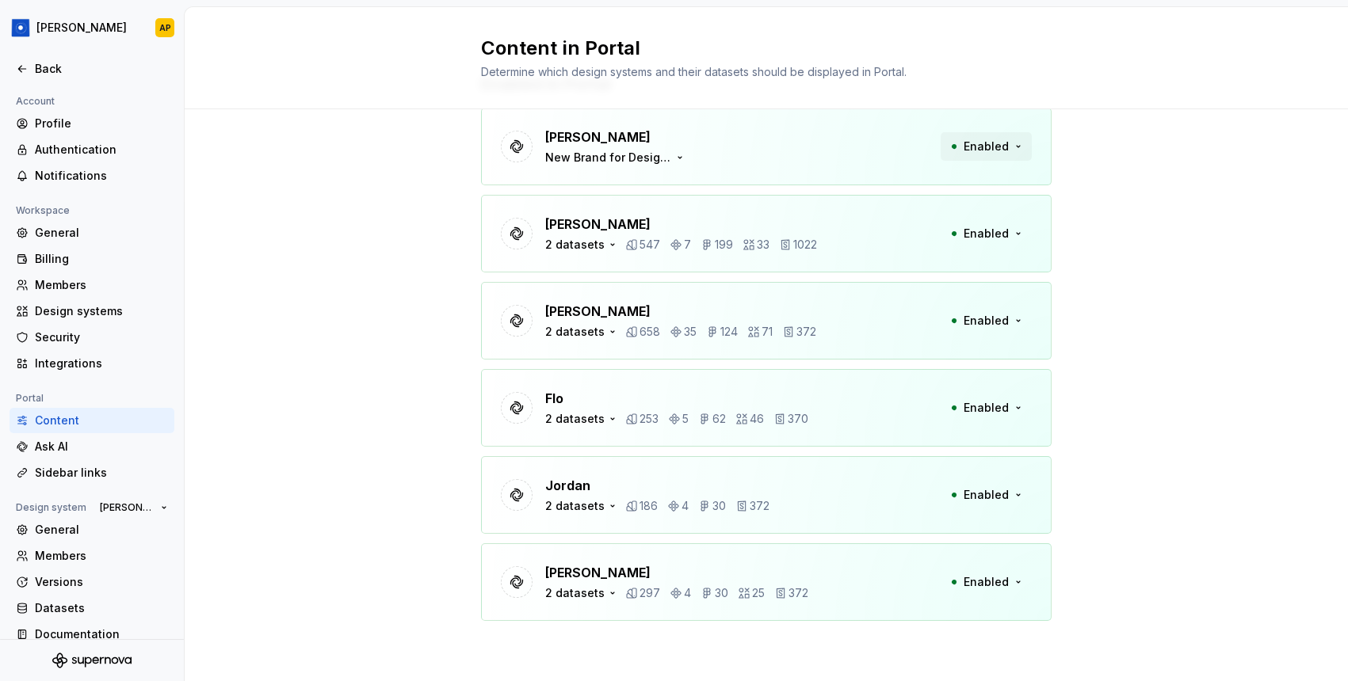
click at [981, 143] on span "Enabled" at bounding box center [985, 147] width 45 height 16
click at [674, 150] on div "New Brand for Design System" at bounding box center [615, 158] width 141 height 16
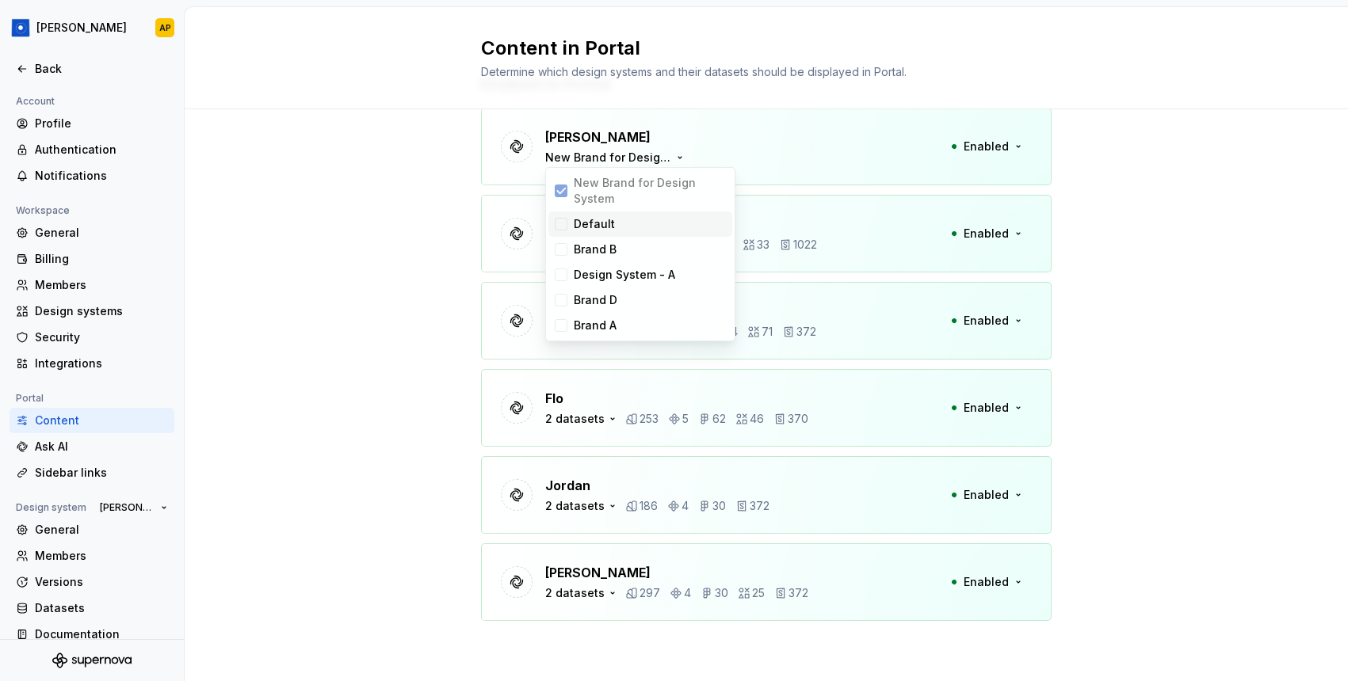
click at [584, 220] on div "Default" at bounding box center [594, 224] width 41 height 16
click at [584, 252] on div "Brand B" at bounding box center [595, 250] width 43 height 16
click at [584, 276] on div "Design System - A" at bounding box center [624, 275] width 101 height 16
click at [584, 291] on div "Brand D" at bounding box center [640, 300] width 184 height 25
click at [584, 332] on div "Brand A" at bounding box center [595, 326] width 43 height 16
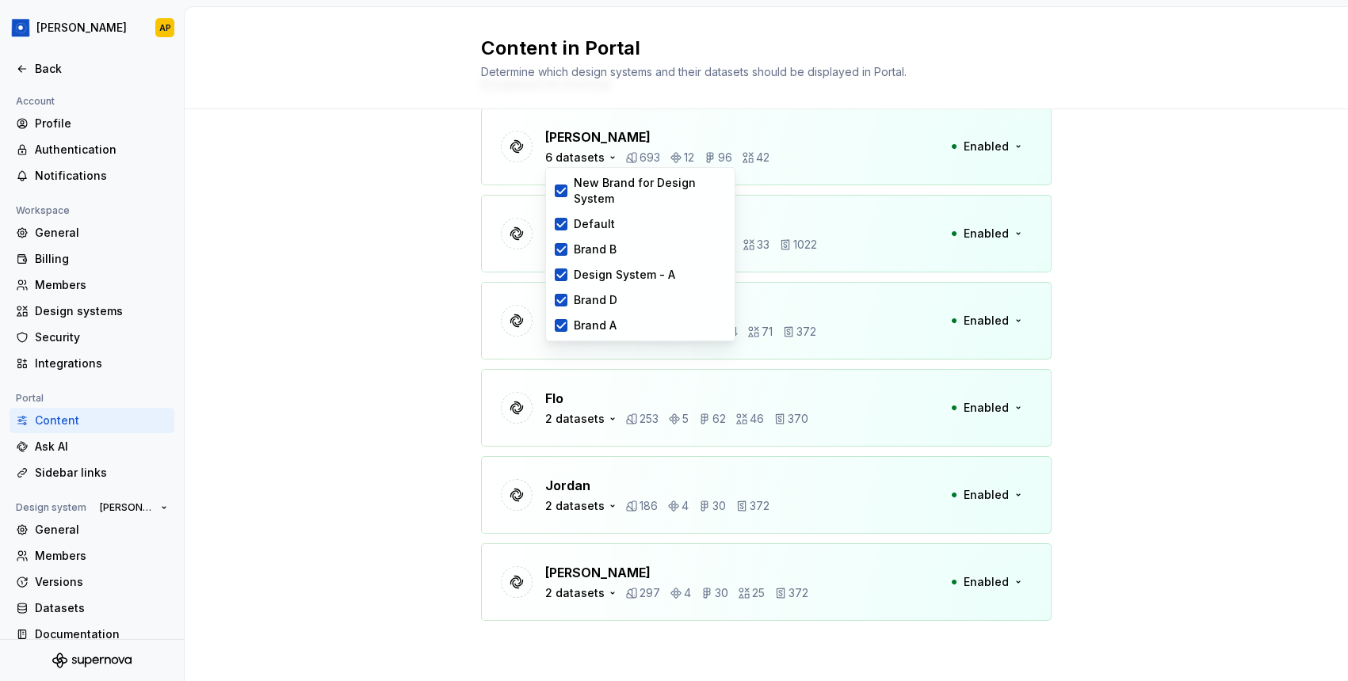
click at [1143, 132] on div "Enabled in Portal [PERSON_NAME] 6 datasets 693 12 96 42 Enabled [PERSON_NAME] 2…" at bounding box center [766, 362] width 1163 height 637
